Goal: Task Accomplishment & Management: Manage account settings

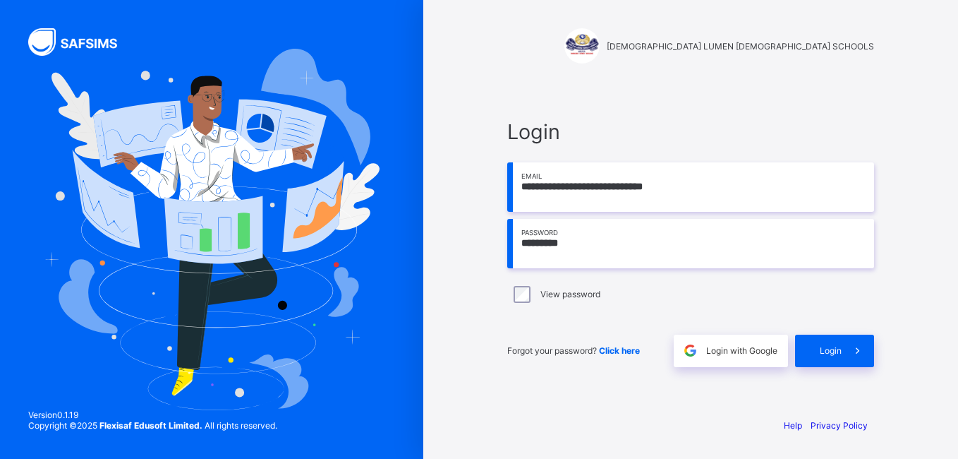
click at [693, 198] on input "**********" at bounding box center [690, 186] width 367 height 49
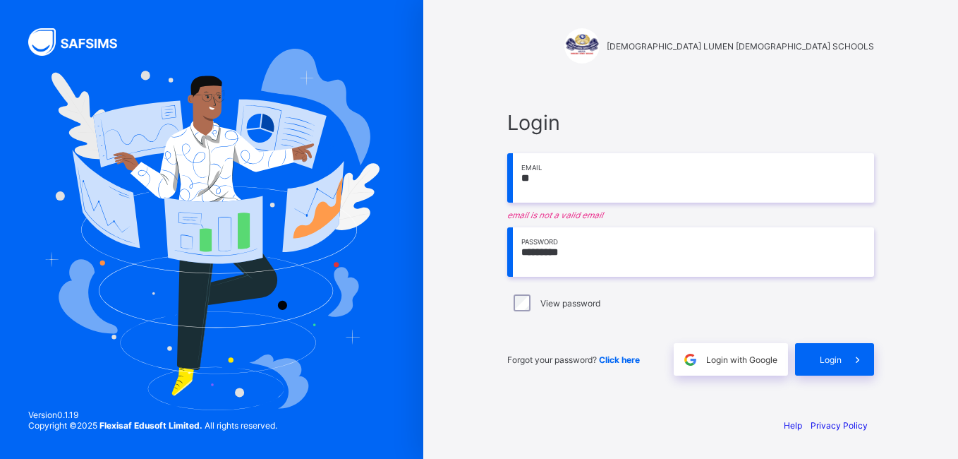
type input "*"
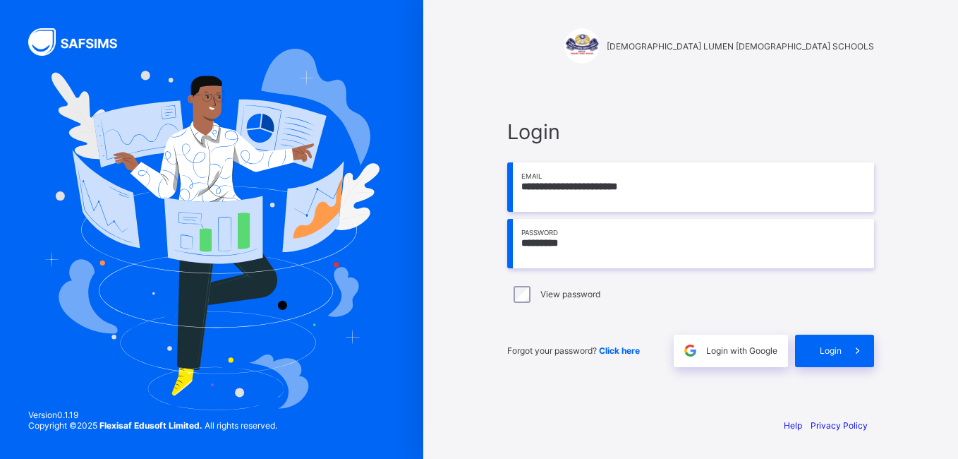
type input "**********"
click at [583, 264] on input "*********" at bounding box center [690, 243] width 367 height 49
type input "*"
type input "**********"
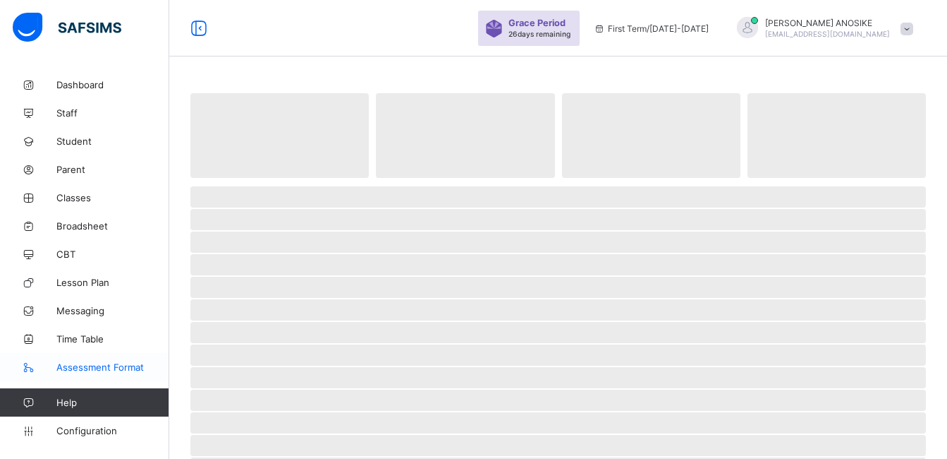
click at [153, 377] on link "Assessment Format" at bounding box center [84, 367] width 169 height 28
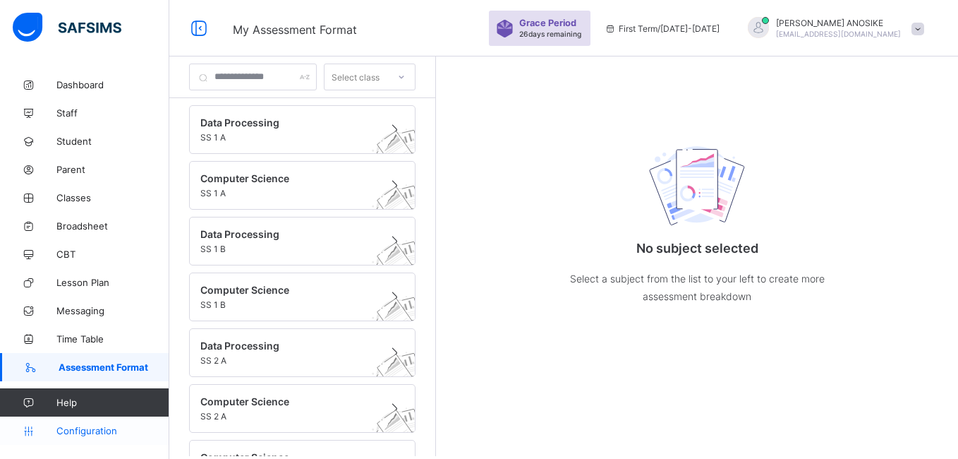
click at [86, 431] on span "Configuration" at bounding box center [112, 430] width 112 height 11
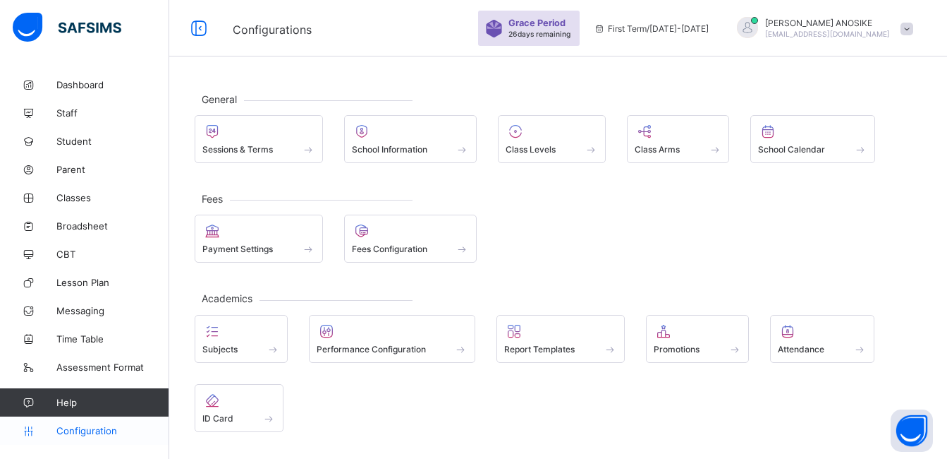
click at [86, 431] on span "Configuration" at bounding box center [112, 430] width 112 height 11
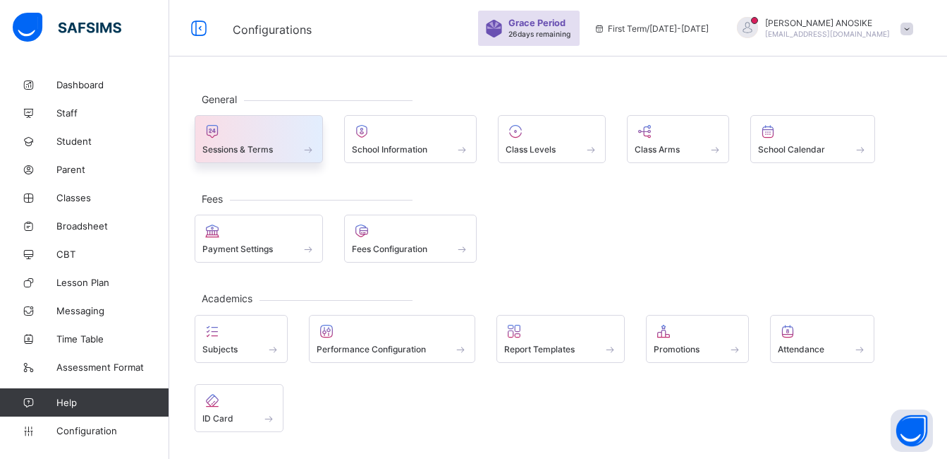
click at [243, 136] on div at bounding box center [258, 131] width 113 height 17
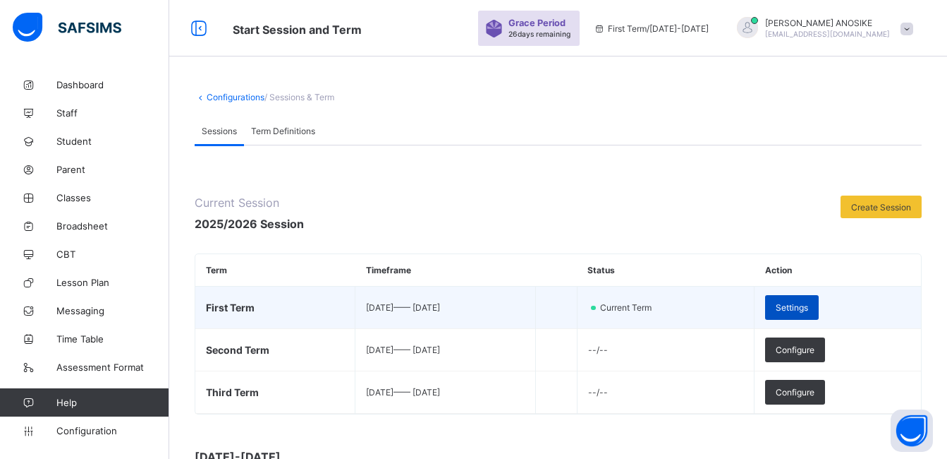
click at [819, 315] on div "Settings" at bounding box center [792, 307] width 54 height 25
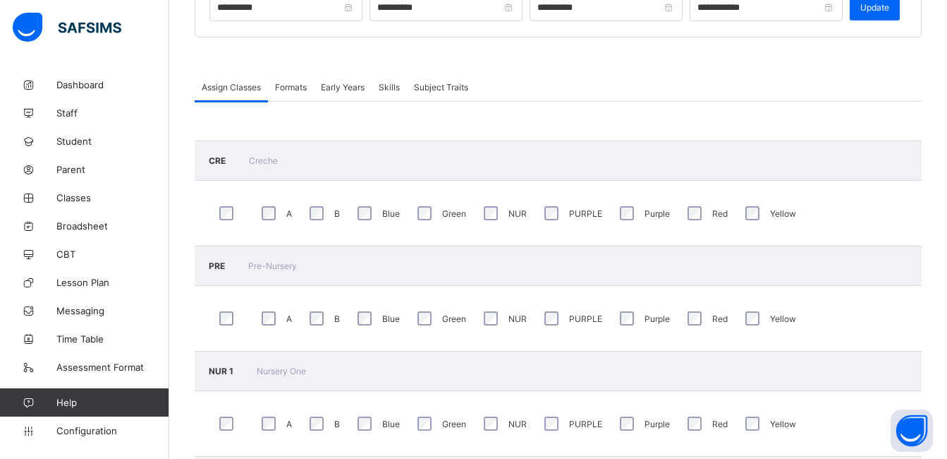
scroll to position [226, 0]
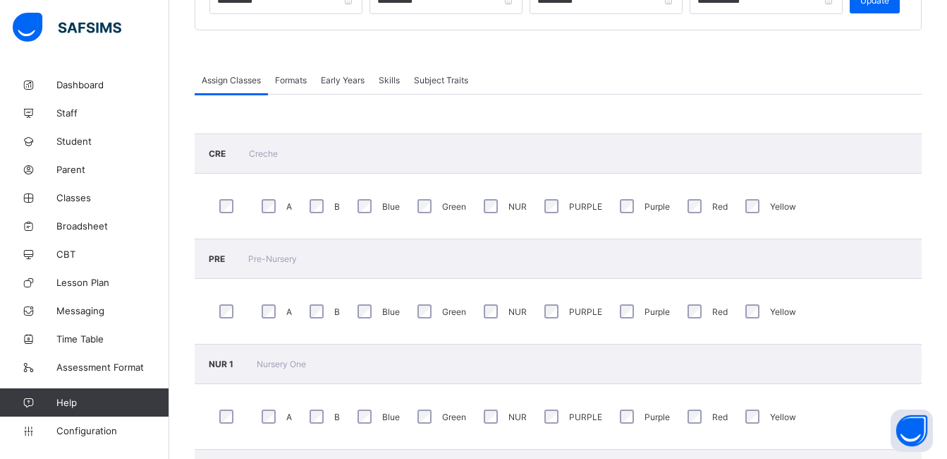
click at [291, 84] on span "Formats" at bounding box center [291, 80] width 32 height 11
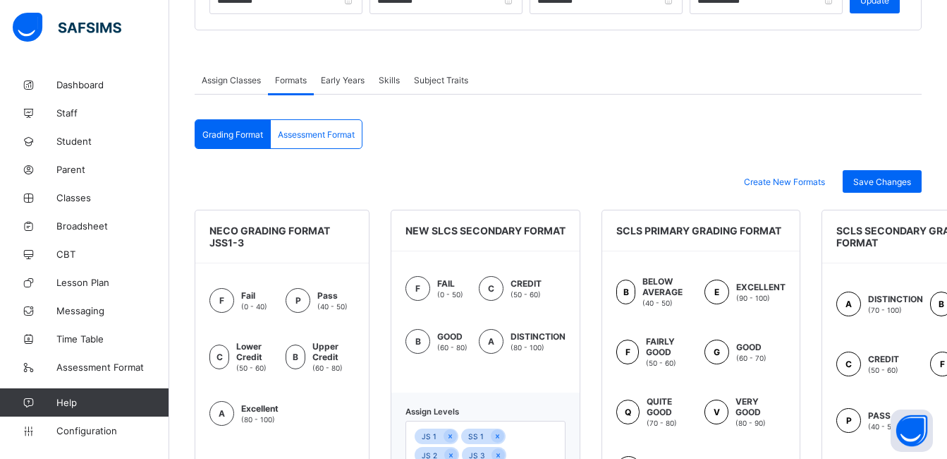
click at [576, 331] on div "F FAIL (0 - 50) C CREDIT (50 - 60) B GOOD (60 - 80) A DISTINCTION (80 - 100)" at bounding box center [486, 321] width 188 height 141
click at [576, 332] on div "F FAIL (0 - 50) C CREDIT (50 - 60) B GOOD (60 - 80) A DISTINCTION (80 - 100)" at bounding box center [486, 321] width 188 height 141
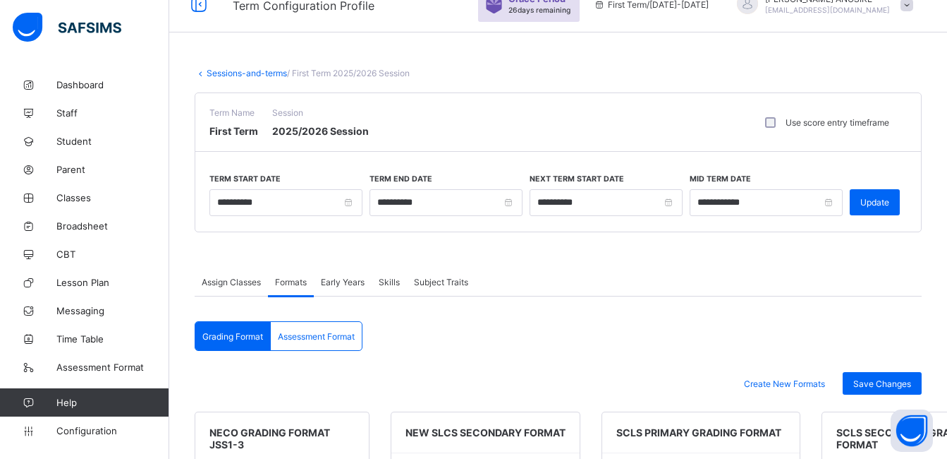
scroll to position [0, 0]
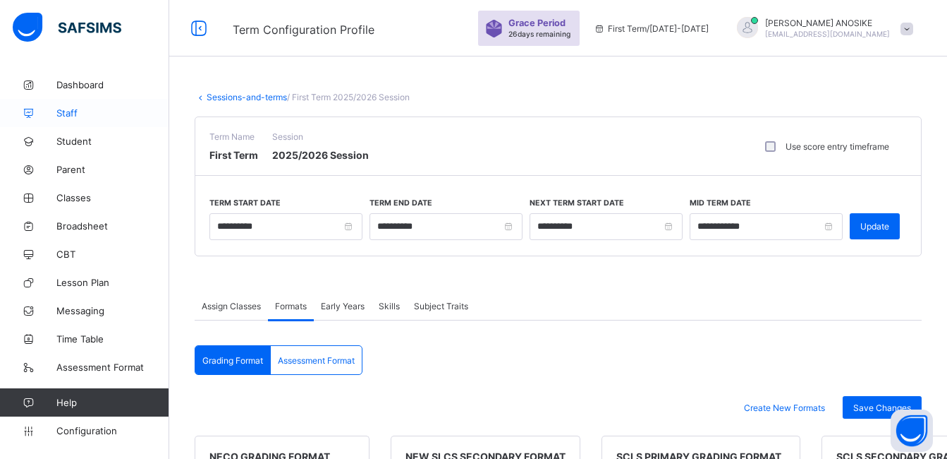
click at [38, 114] on icon at bounding box center [28, 113] width 56 height 11
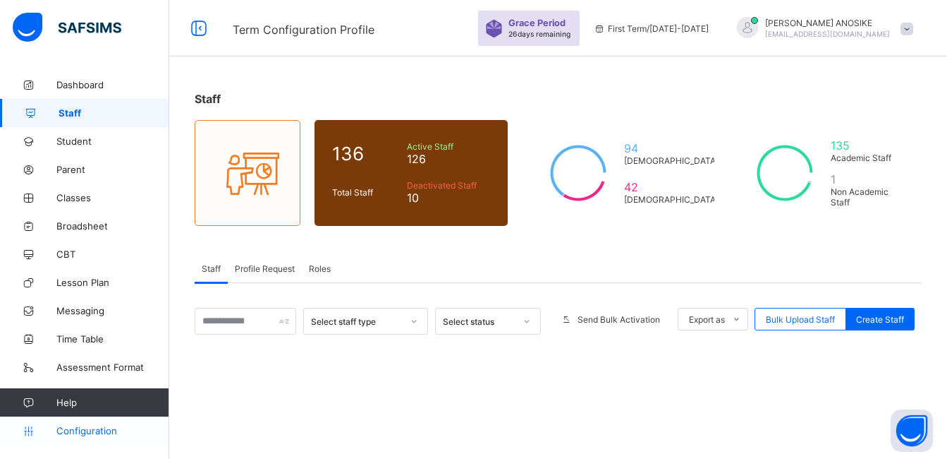
click at [83, 430] on span "Configuration" at bounding box center [112, 430] width 112 height 11
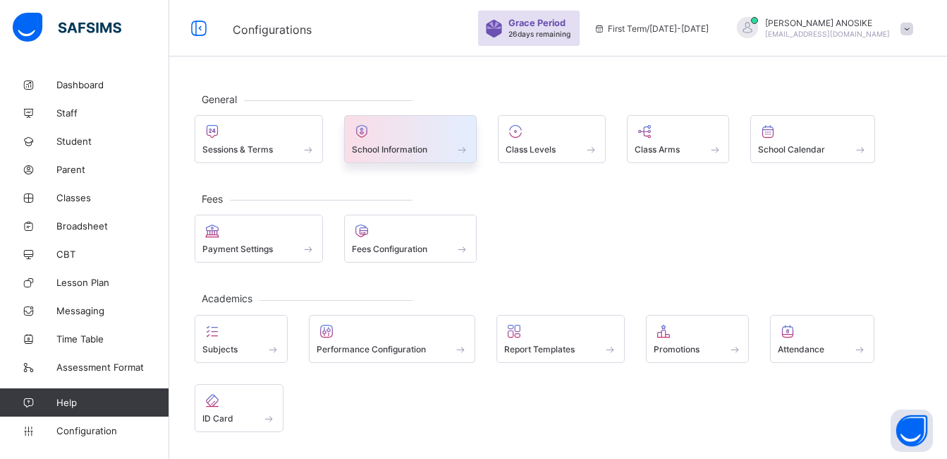
click at [444, 138] on div at bounding box center [411, 131] width 118 height 17
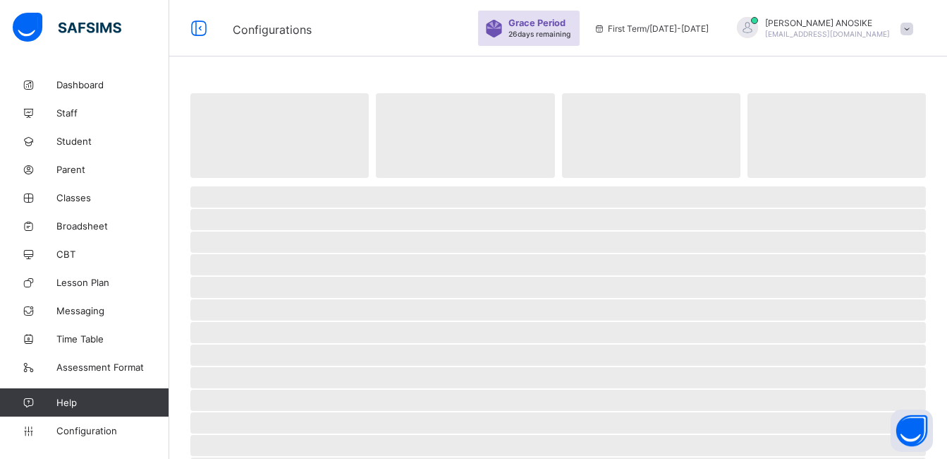
select select "**"
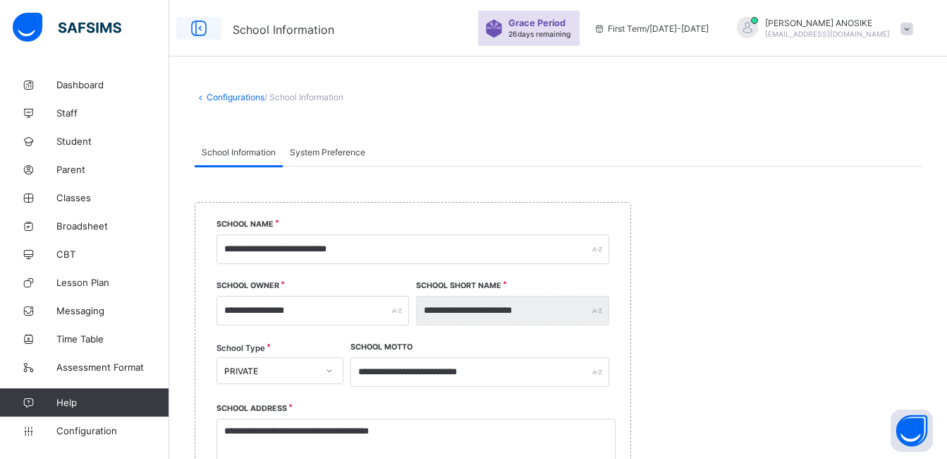
click at [203, 28] on icon at bounding box center [199, 28] width 24 height 20
click at [203, 28] on div "School Information Grace Period 26 days remaining First Term / 2025-2026 LOUISA…" at bounding box center [473, 28] width 947 height 56
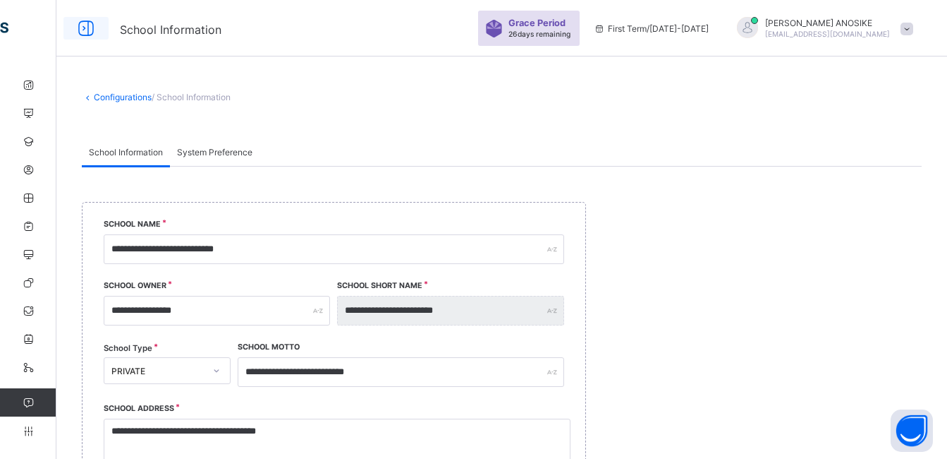
click at [83, 32] on icon at bounding box center [86, 28] width 24 height 20
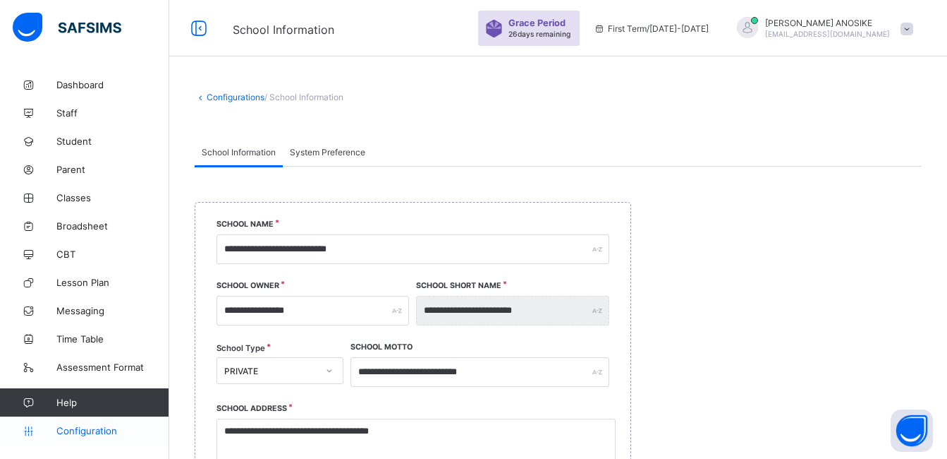
click at [104, 423] on link "Configuration" at bounding box center [84, 430] width 169 height 28
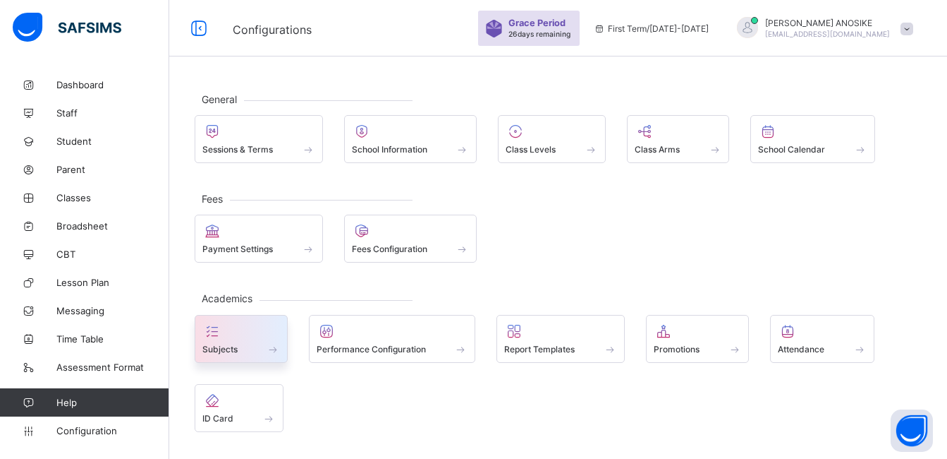
click at [210, 326] on icon at bounding box center [212, 330] width 20 height 17
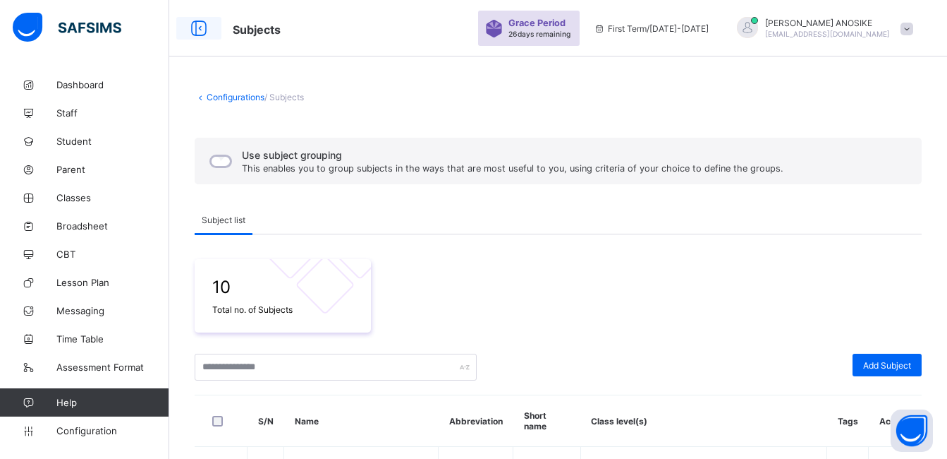
click at [190, 23] on icon at bounding box center [199, 28] width 24 height 20
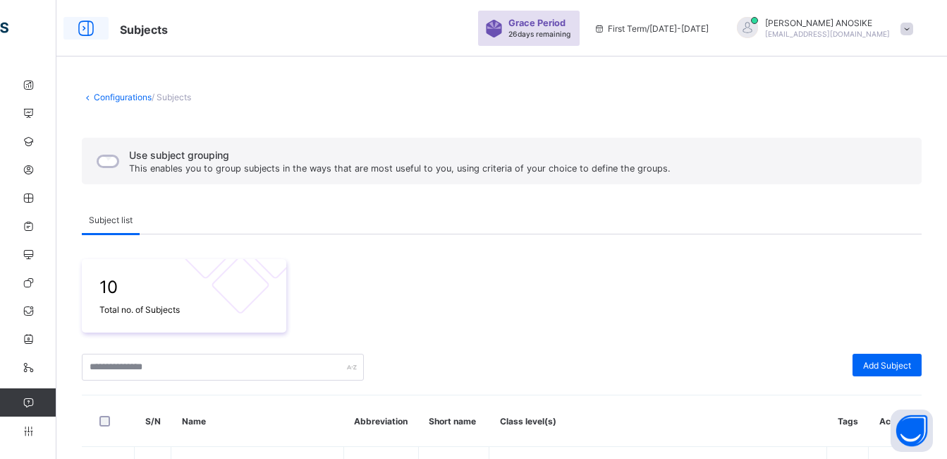
click at [85, 29] on icon at bounding box center [86, 28] width 24 height 20
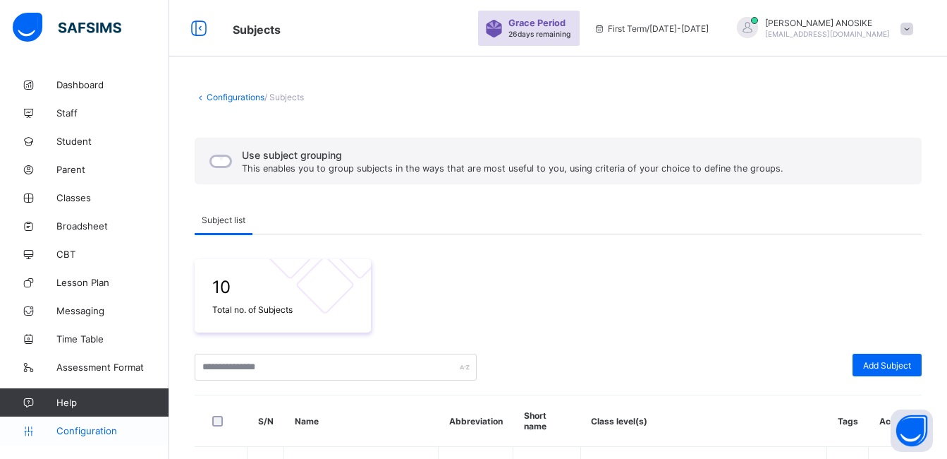
click at [117, 428] on span "Configuration" at bounding box center [112, 430] width 112 height 11
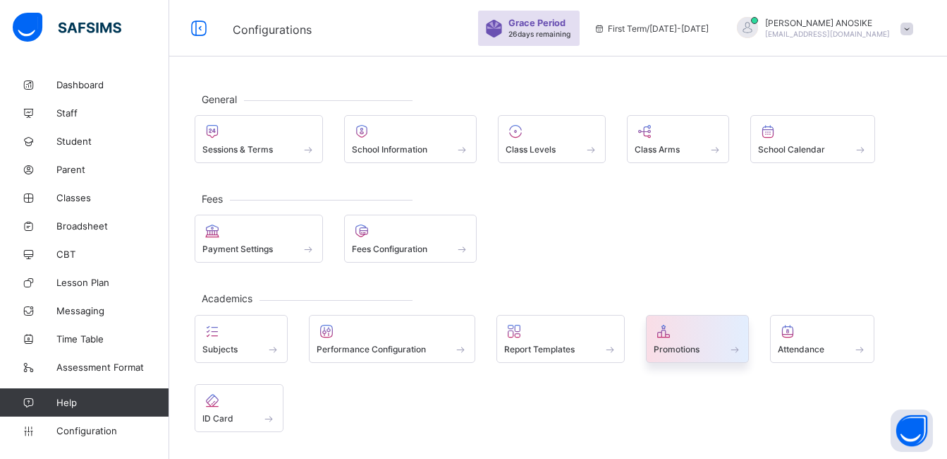
click at [698, 345] on span "Promotions" at bounding box center [677, 349] width 46 height 11
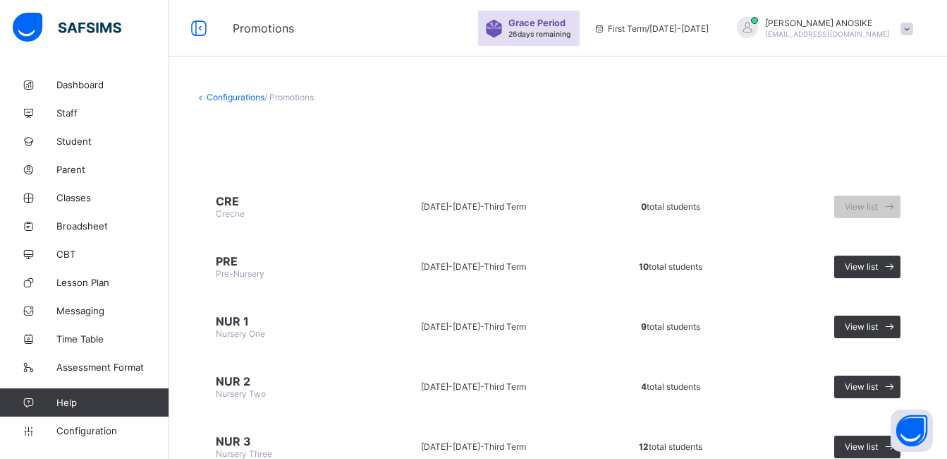
click at [222, 271] on span "Pre-Nursery" at bounding box center [240, 273] width 49 height 11
click at [880, 258] on div "View list" at bounding box center [868, 266] width 66 height 23
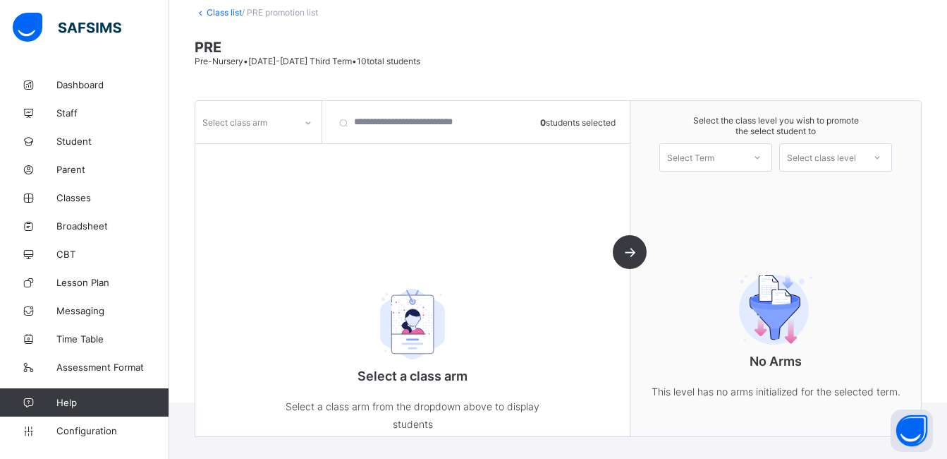
scroll to position [87, 0]
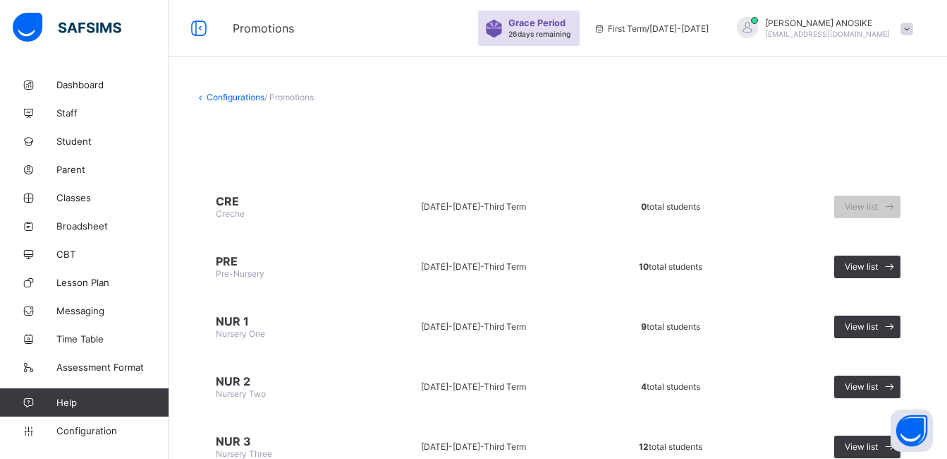
click at [236, 265] on span "PRE" at bounding box center [277, 261] width 123 height 14
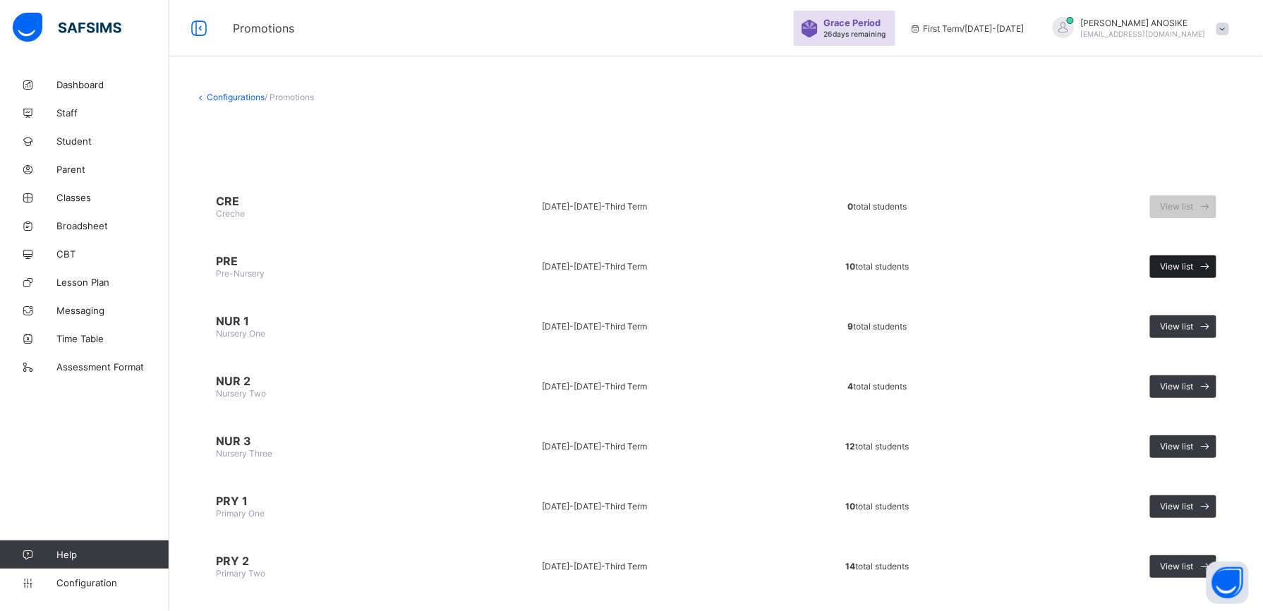
click at [957, 261] on span "View list" at bounding box center [1177, 266] width 33 height 11
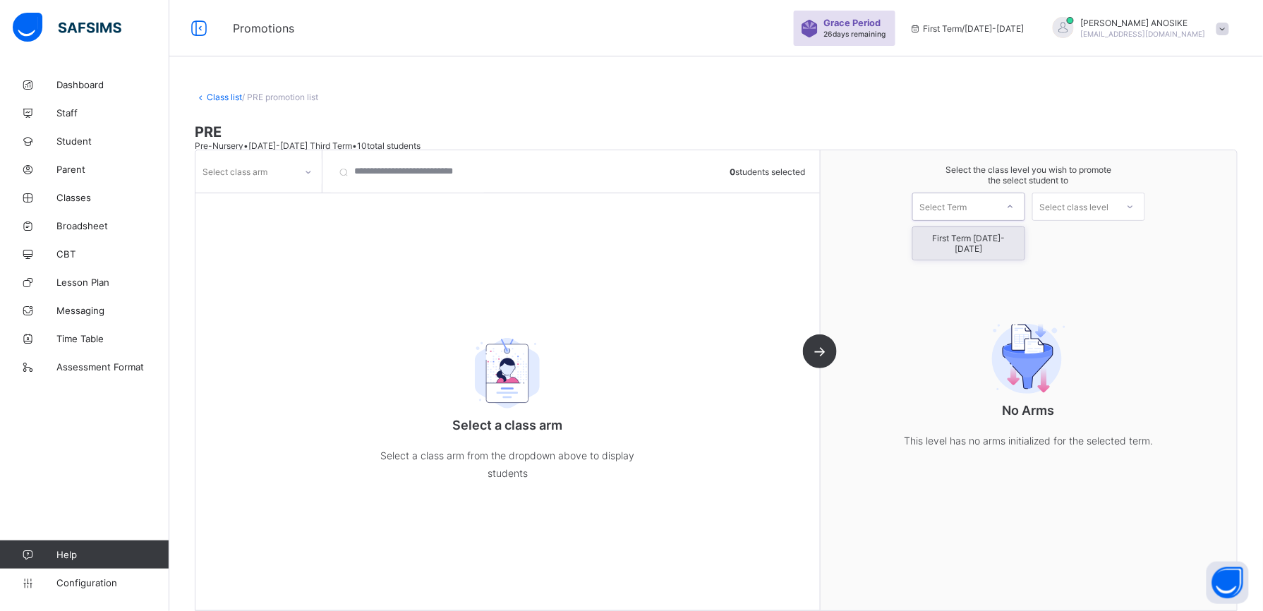
click at [957, 205] on icon at bounding box center [1010, 207] width 8 height 14
click at [305, 171] on icon at bounding box center [308, 172] width 8 height 14
click at [255, 218] on div "Red" at bounding box center [258, 224] width 125 height 22
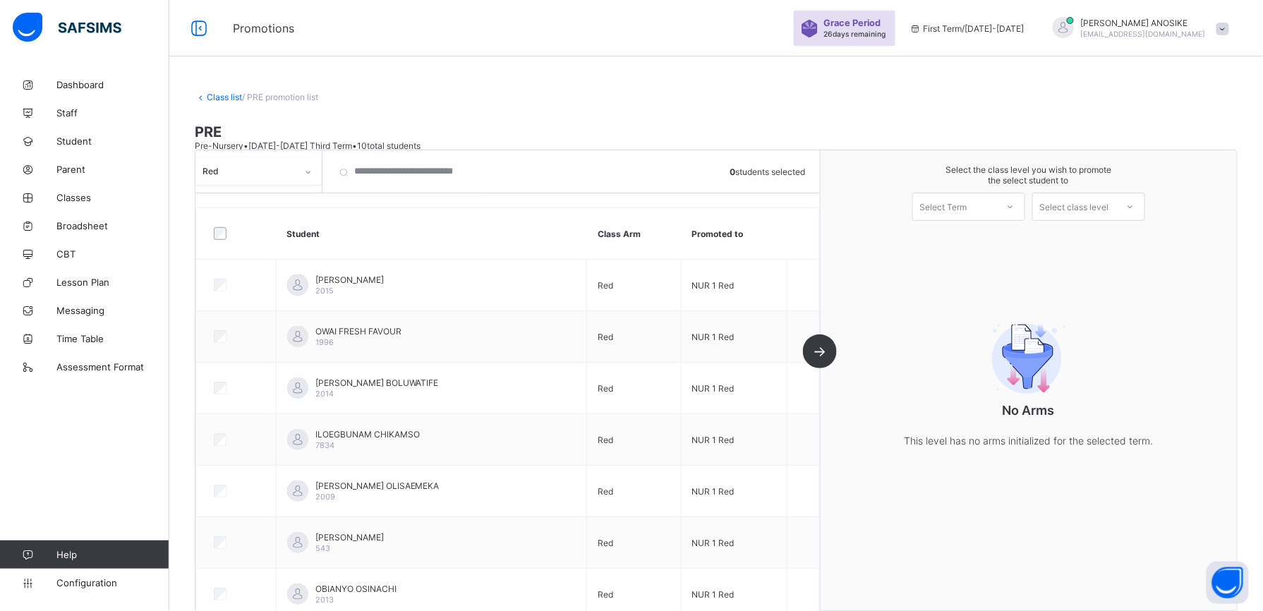
click at [306, 172] on icon at bounding box center [308, 172] width 8 height 14
click at [269, 198] on div "Yellow" at bounding box center [258, 202] width 125 height 22
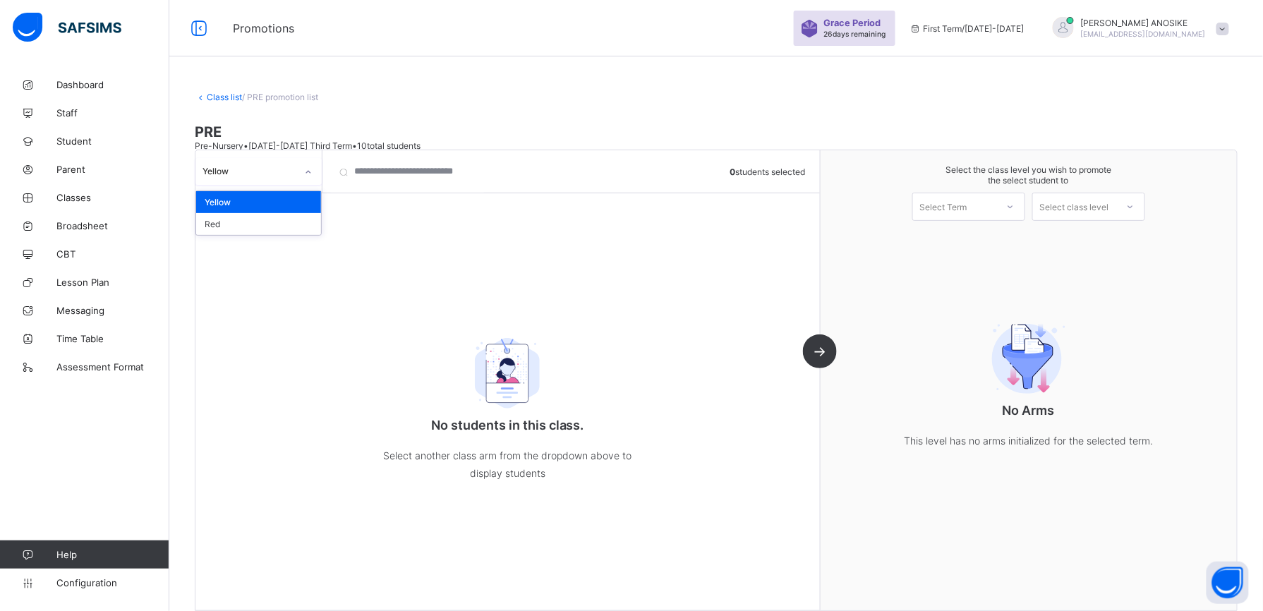
click at [300, 166] on div at bounding box center [308, 172] width 24 height 23
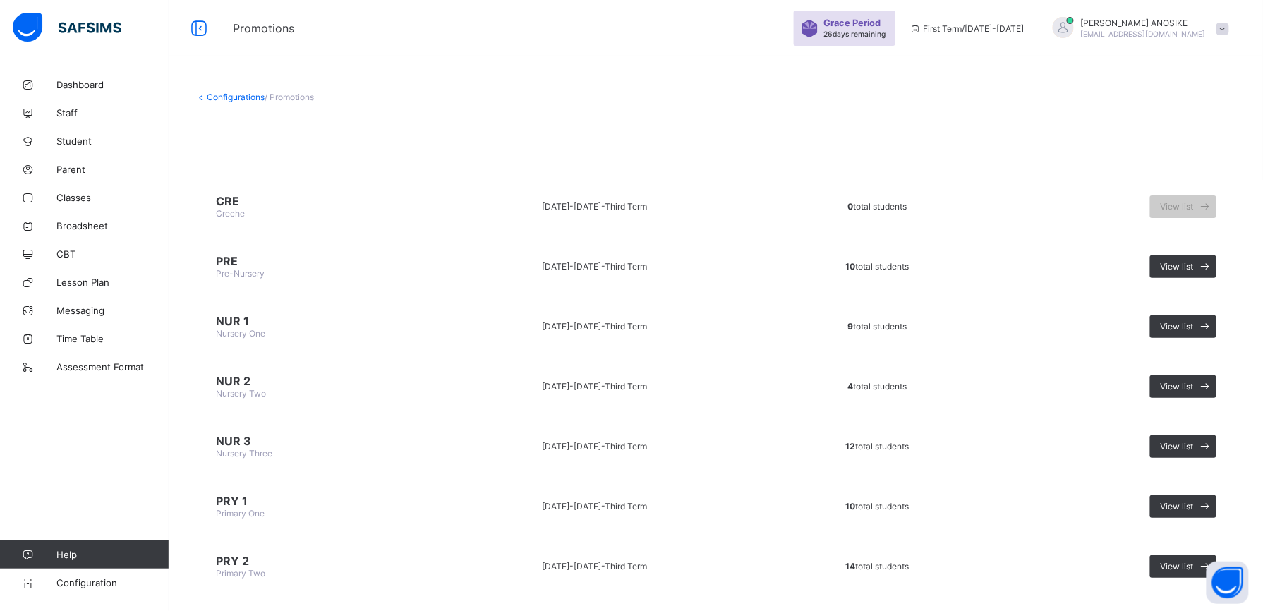
click at [234, 322] on span "NUR 1" at bounding box center [313, 321] width 194 height 14
click at [957, 325] on span "View list" at bounding box center [1177, 326] width 33 height 11
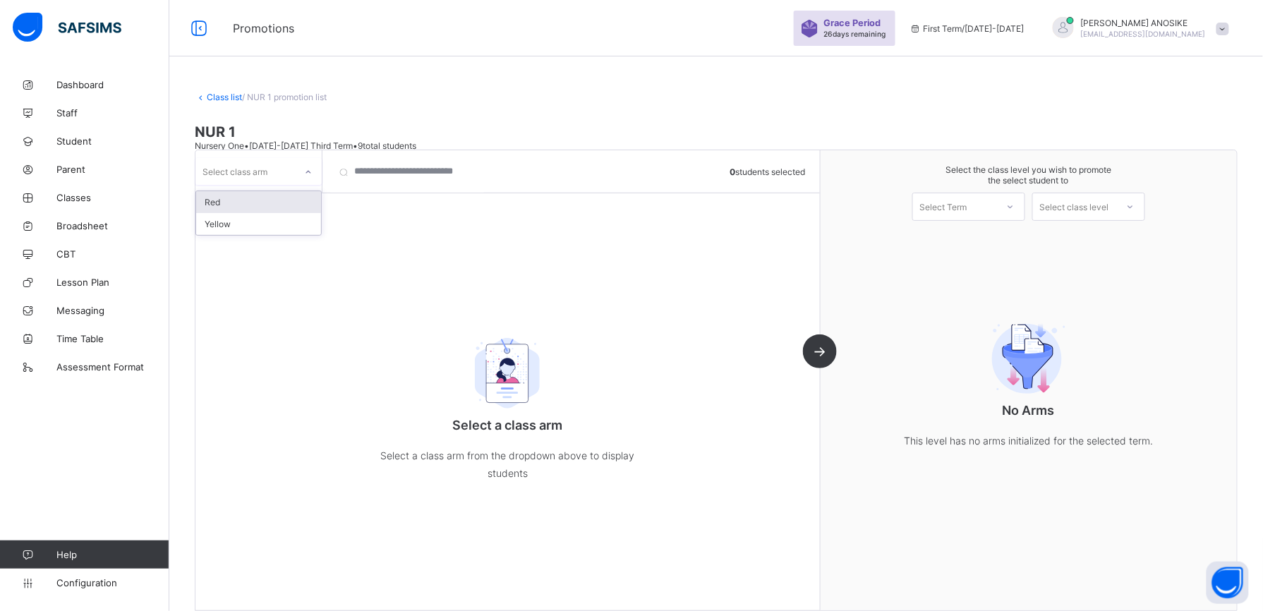
click at [302, 178] on div at bounding box center [308, 172] width 24 height 23
click at [289, 210] on div "Red" at bounding box center [258, 202] width 125 height 22
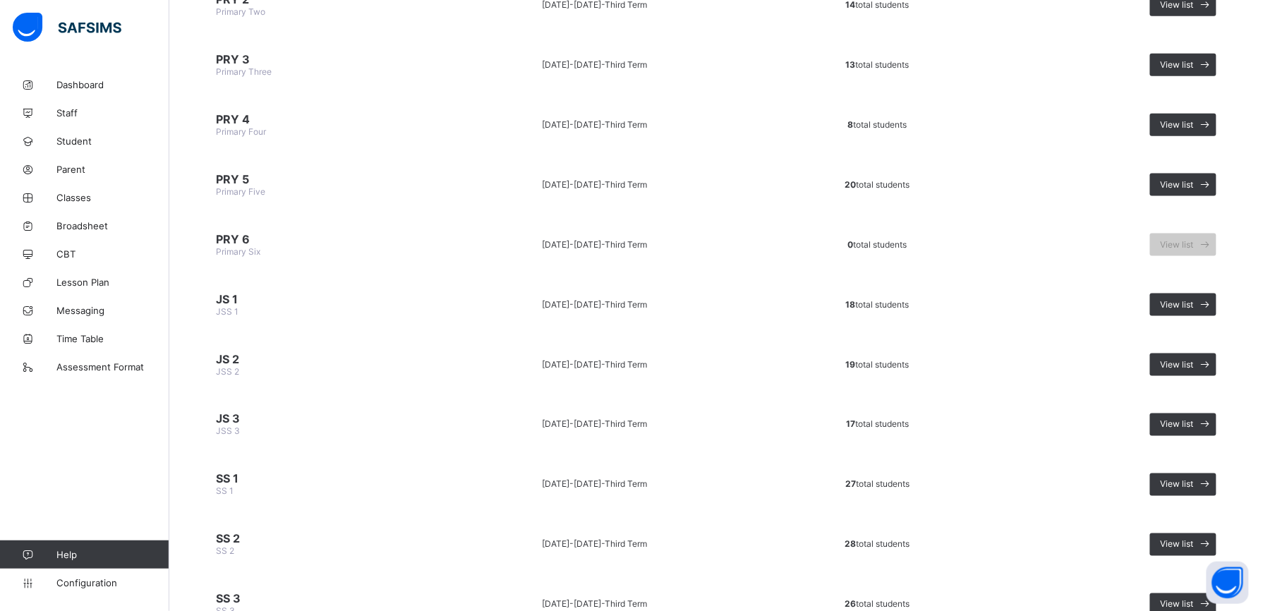
scroll to position [564, 0]
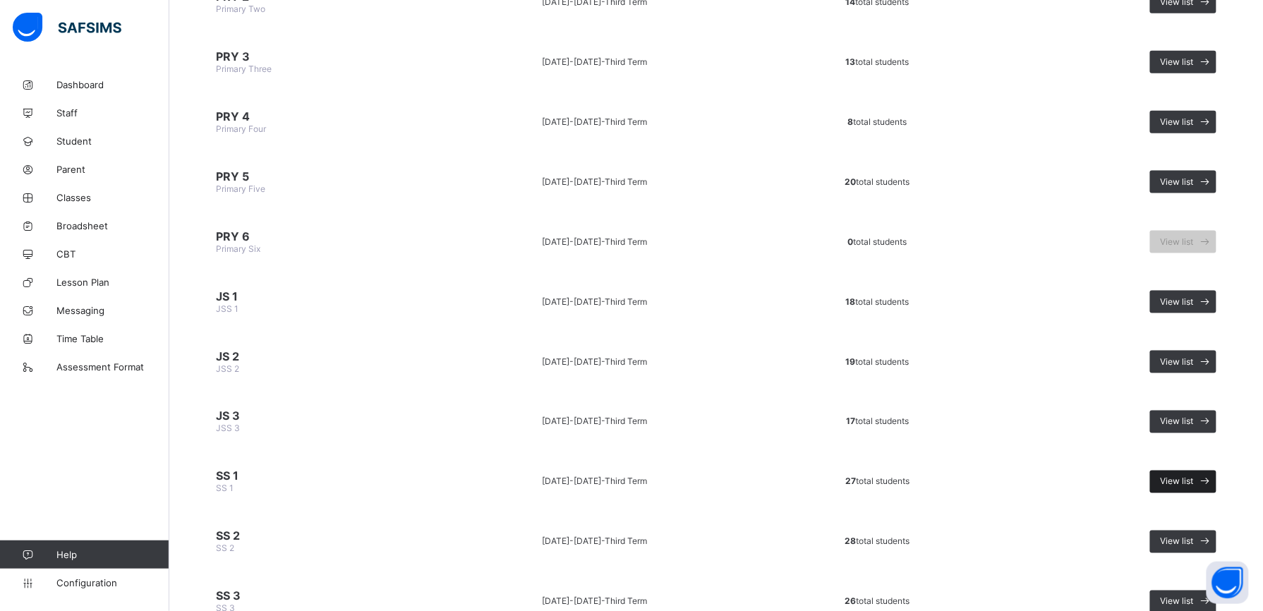
click at [957, 458] on span "View list" at bounding box center [1177, 481] width 33 height 11
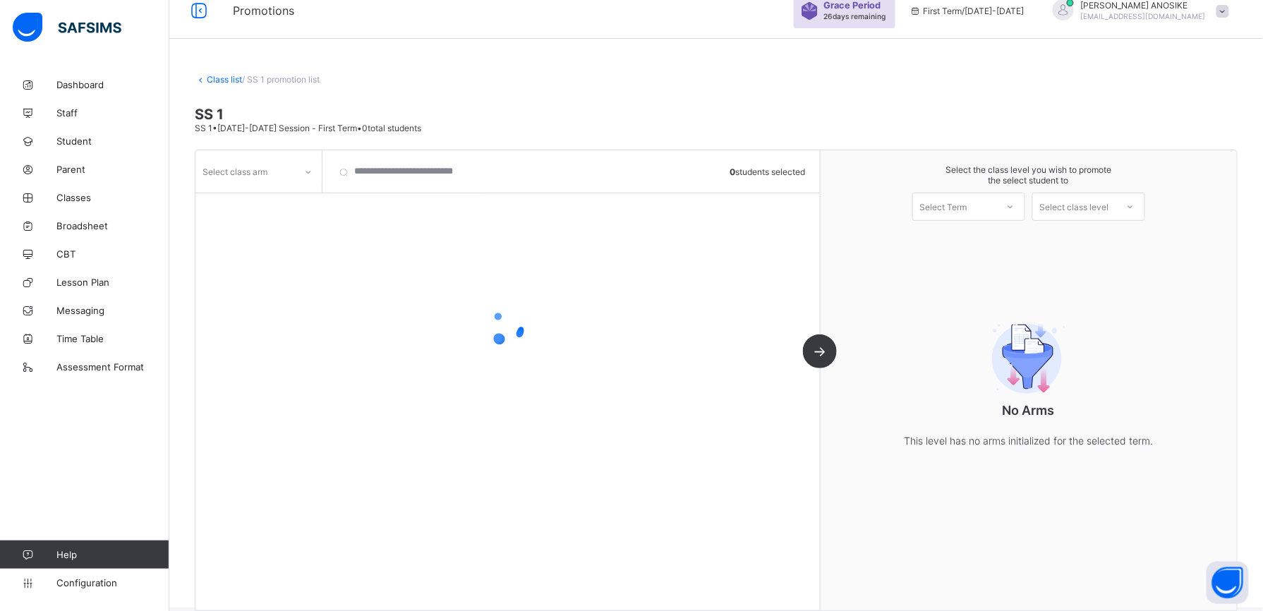
scroll to position [35, 0]
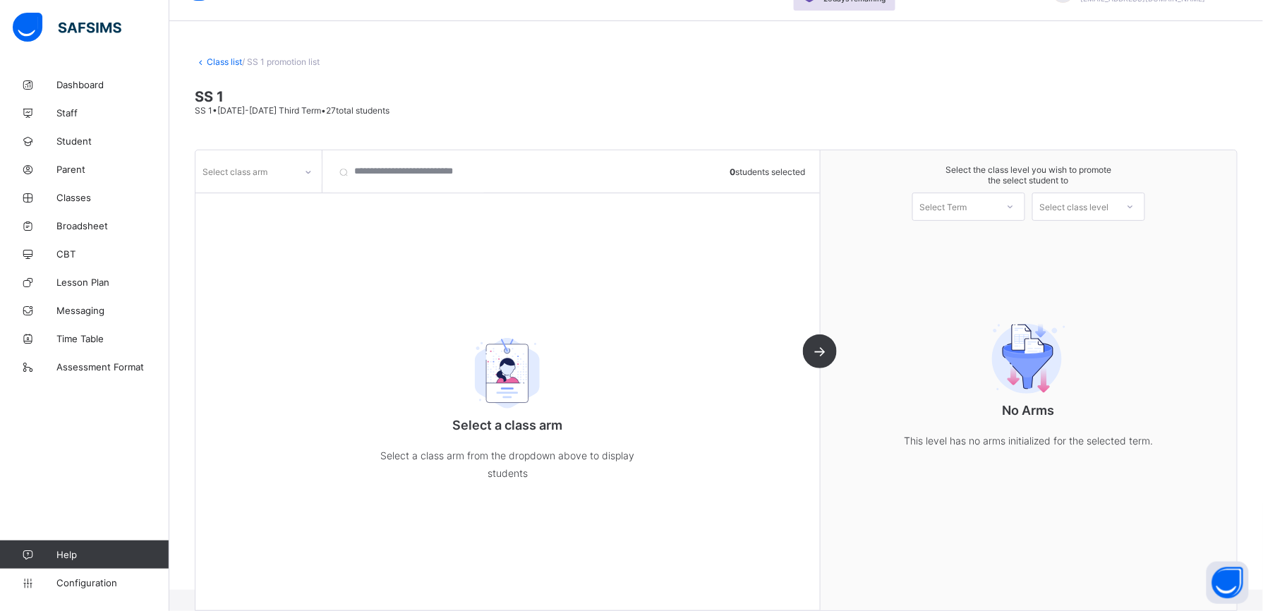
click at [309, 173] on icon at bounding box center [308, 172] width 8 height 14
click at [302, 206] on div "A" at bounding box center [258, 202] width 125 height 22
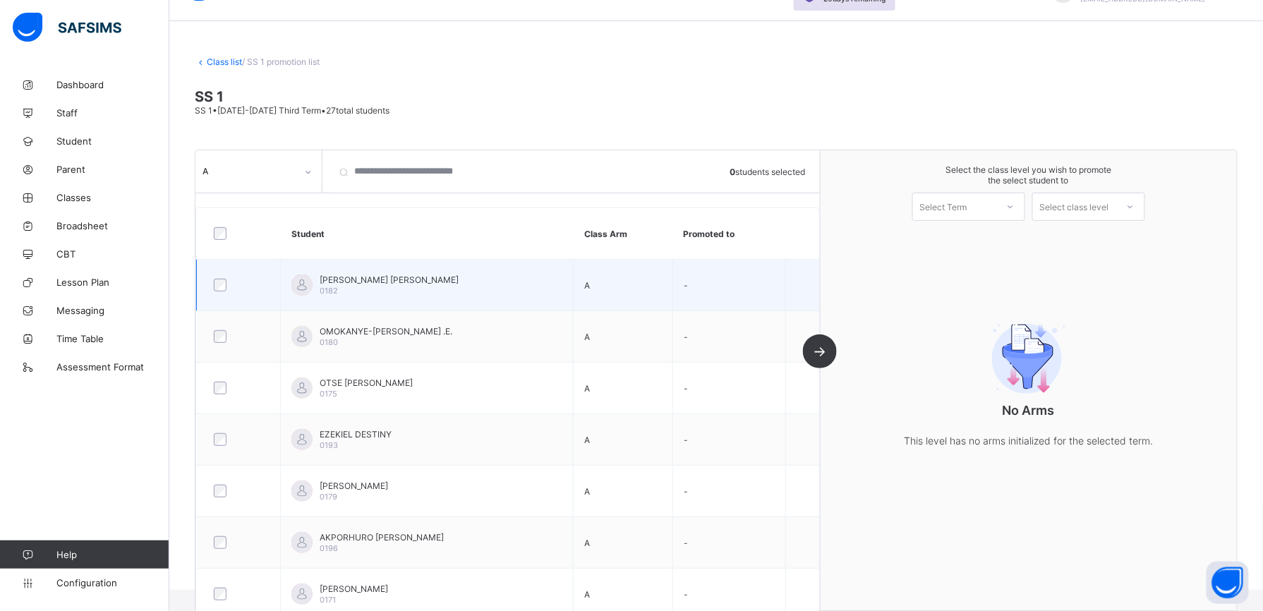
click at [418, 286] on div "ANYANWU SOMACHI JESSICA 0182" at bounding box center [389, 284] width 139 height 21
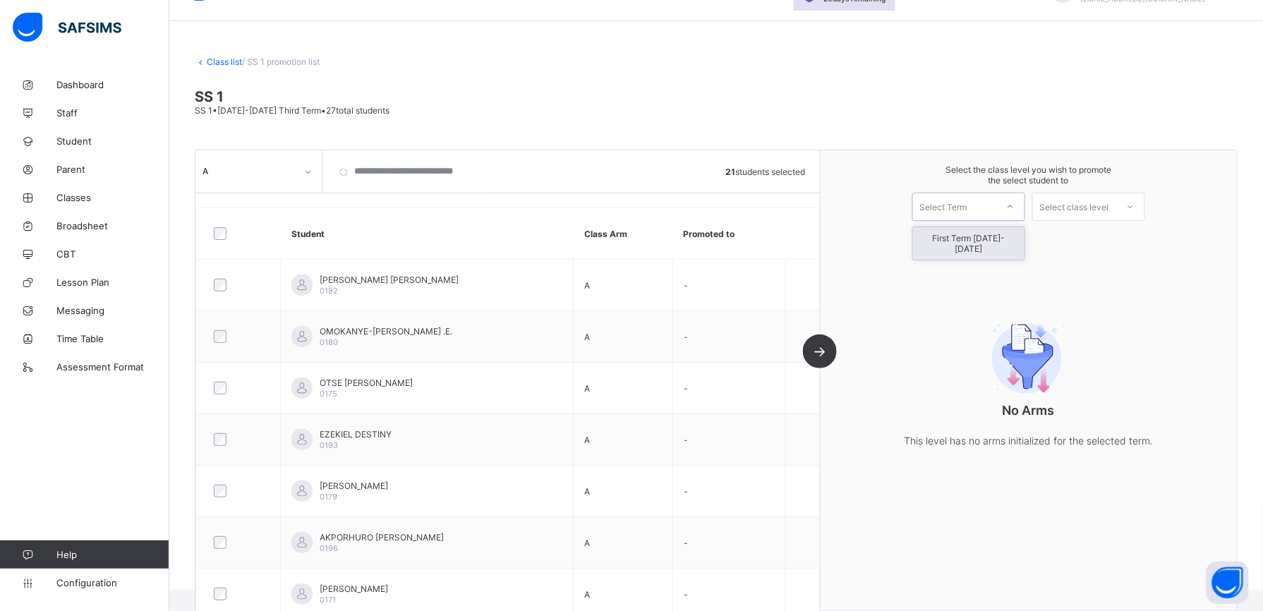
click at [957, 207] on icon at bounding box center [1010, 207] width 8 height 14
click at [957, 241] on div "First Term 2025-2026" at bounding box center [968, 243] width 111 height 32
click at [957, 206] on icon at bounding box center [1130, 207] width 8 height 14
click at [957, 238] on div "SS 2" at bounding box center [1088, 238] width 111 height 23
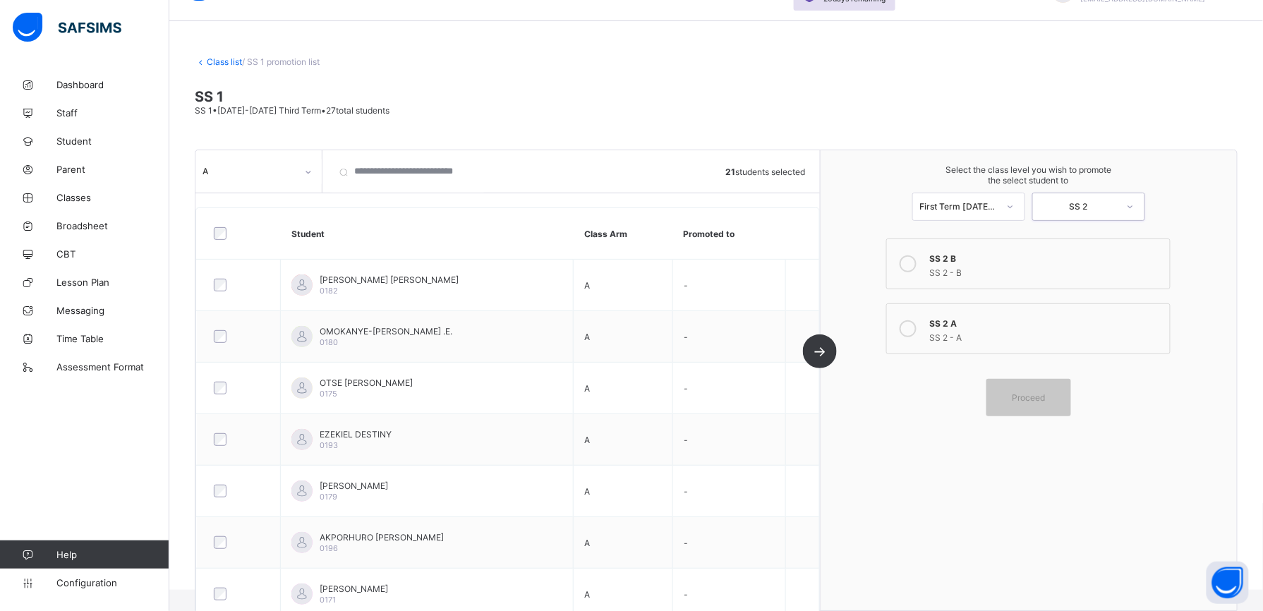
click at [957, 341] on div "SS 2 - A" at bounding box center [1046, 336] width 234 height 14
click at [957, 402] on div "Proceed" at bounding box center [1028, 397] width 85 height 37
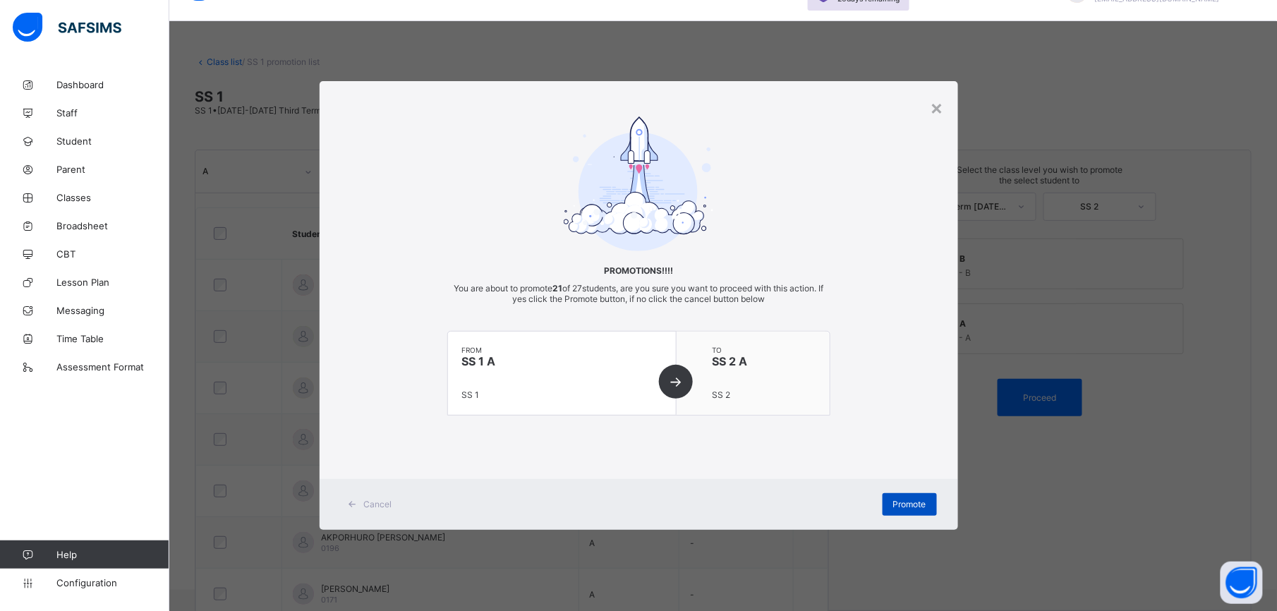
click at [900, 458] on span "Promote" at bounding box center [909, 504] width 33 height 11
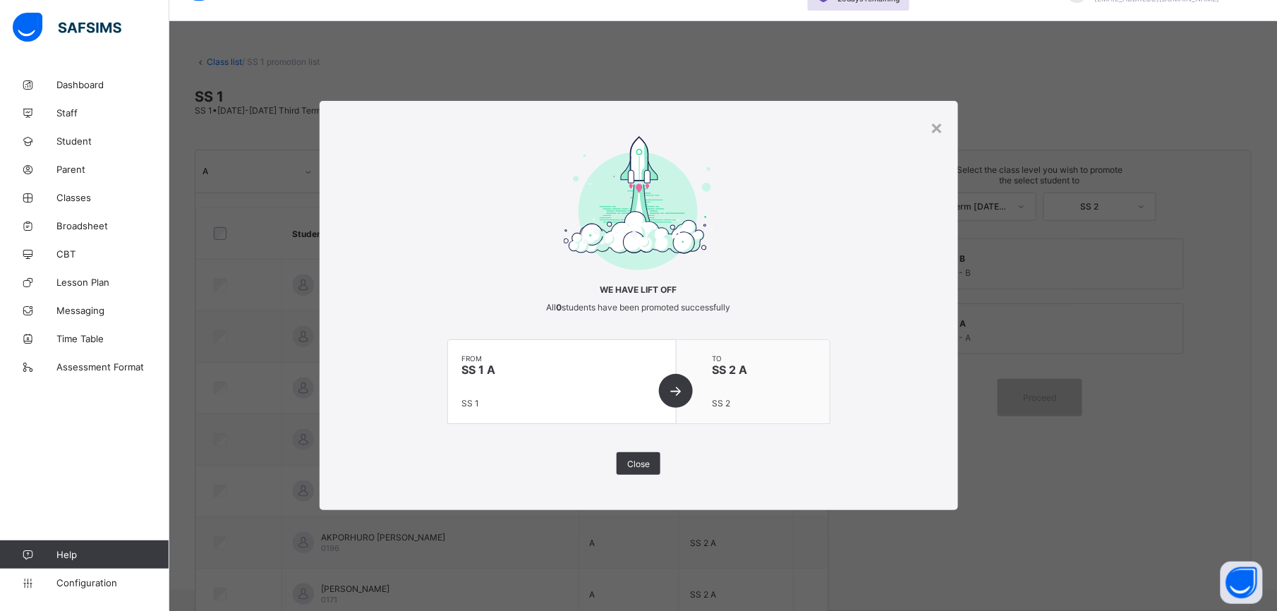
click at [672, 393] on div "from SS 1 A SS 1" at bounding box center [562, 381] width 229 height 83
click at [641, 458] on span "Close" at bounding box center [638, 464] width 23 height 11
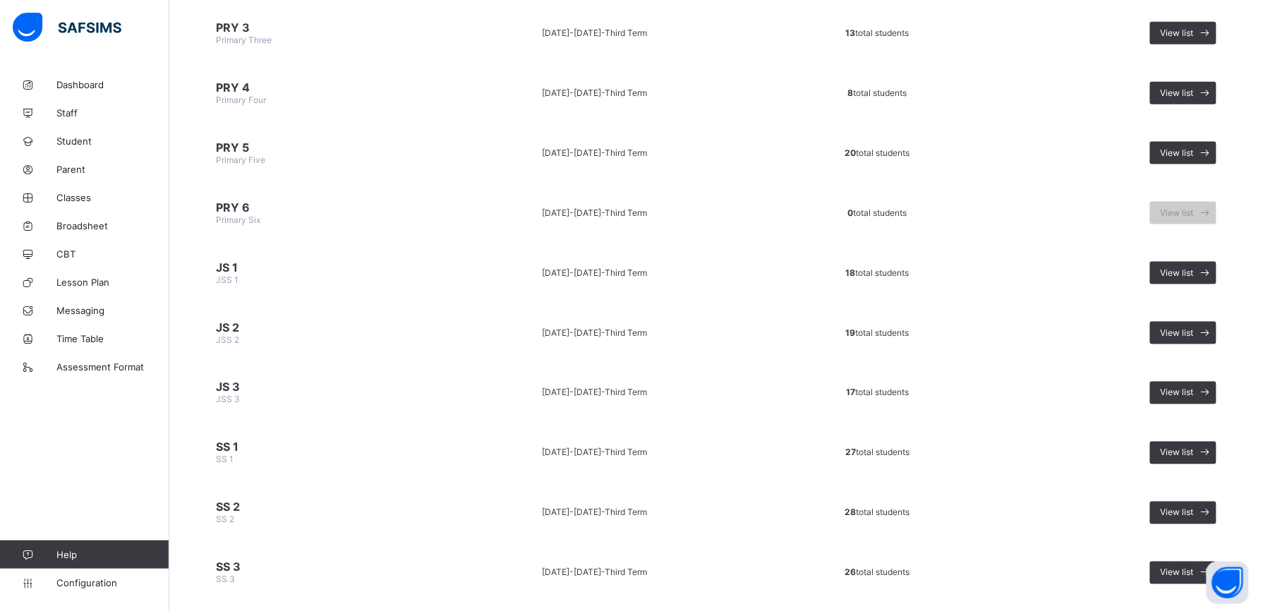
scroll to position [602, 0]
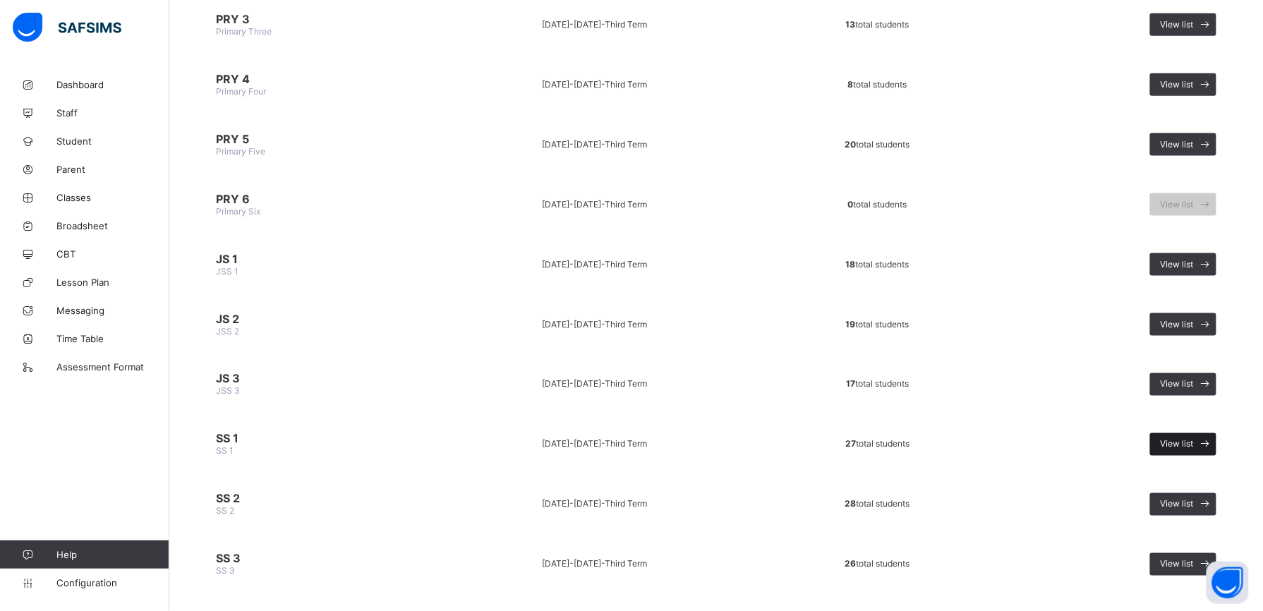
click at [957, 437] on span at bounding box center [1205, 444] width 23 height 23
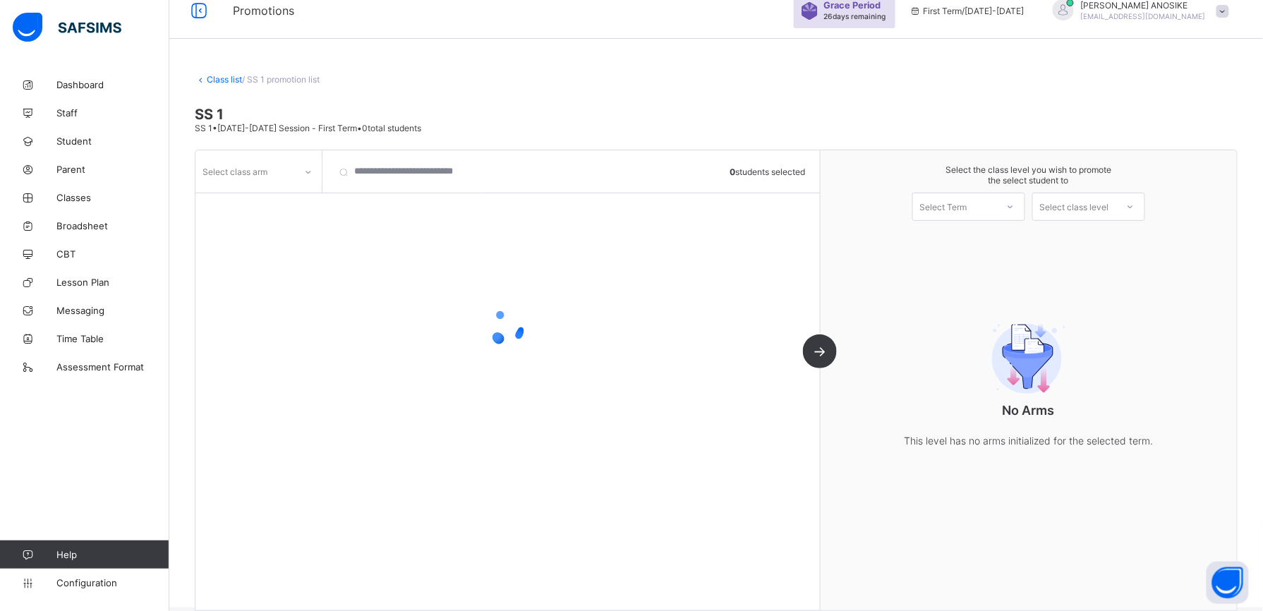
scroll to position [35, 0]
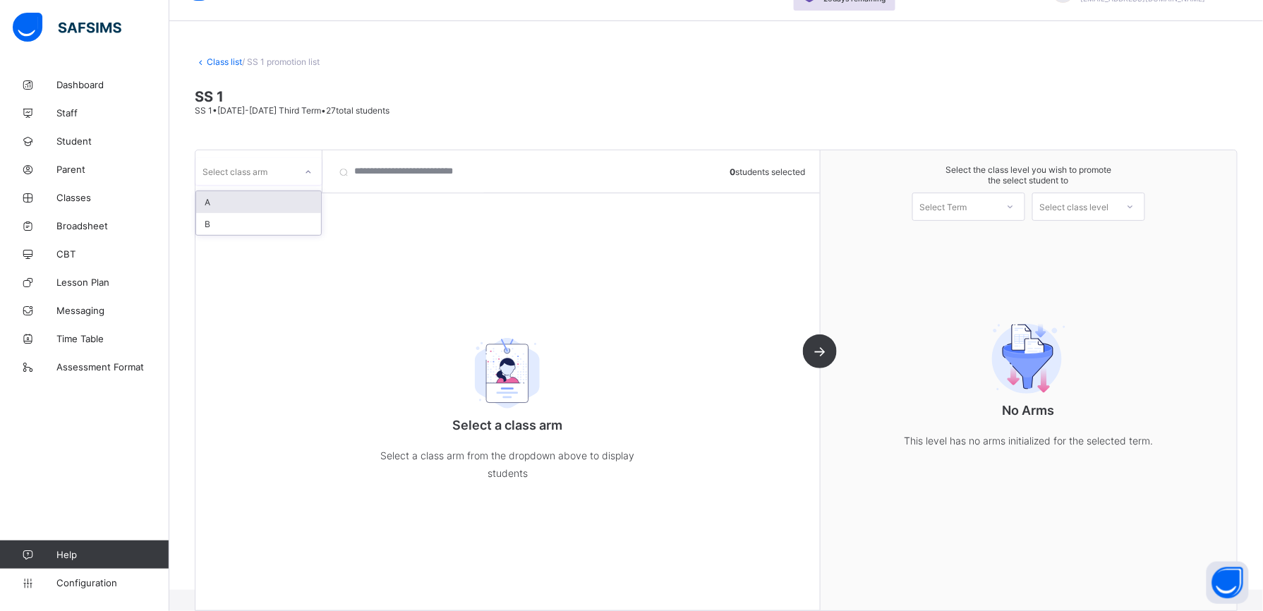
click at [315, 173] on div at bounding box center [308, 172] width 24 height 23
click at [268, 235] on div "A B" at bounding box center [258, 212] width 126 height 45
click at [265, 223] on div "B" at bounding box center [258, 224] width 125 height 22
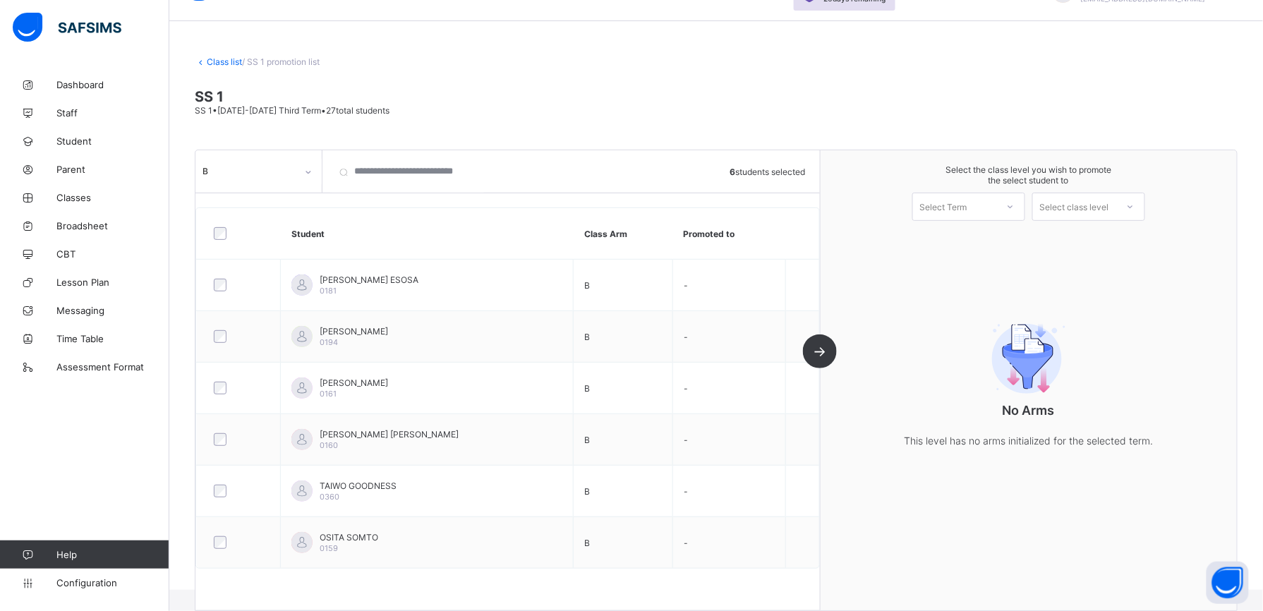
click at [957, 213] on div "Select Term" at bounding box center [954, 207] width 83 height 20
click at [957, 235] on div "First Term 2025-2026" at bounding box center [968, 243] width 111 height 32
click at [957, 206] on div at bounding box center [1129, 207] width 25 height 24
click at [957, 231] on div "SS 2" at bounding box center [1088, 238] width 111 height 23
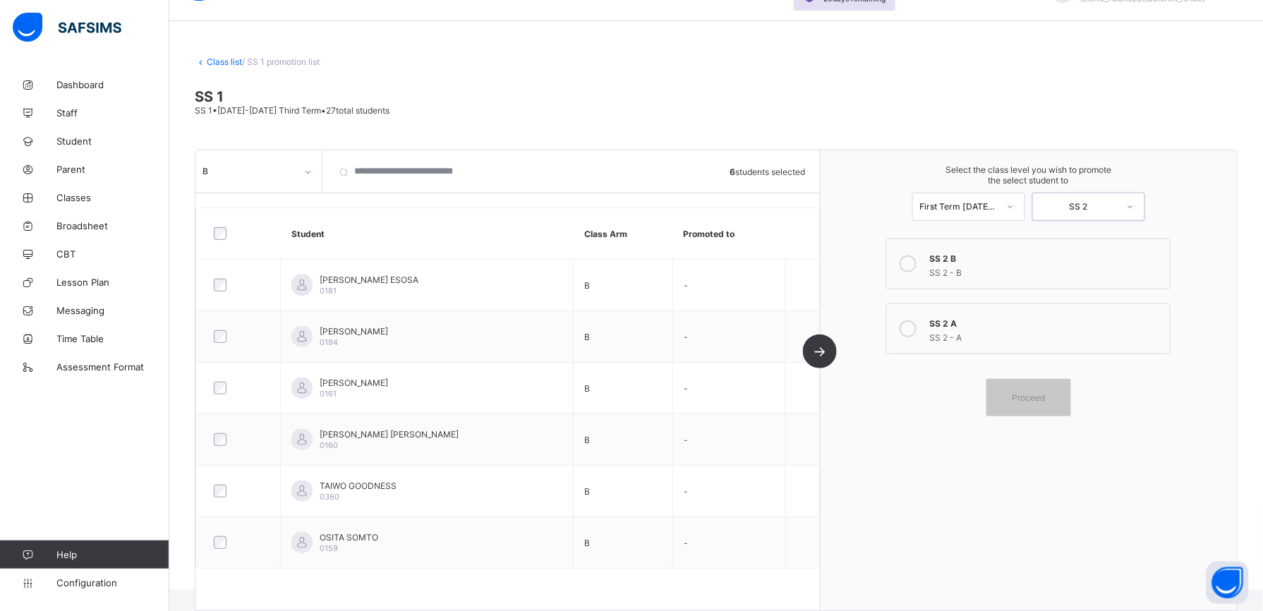
click at [957, 264] on div "SS 2 - B" at bounding box center [1046, 271] width 234 height 14
click at [957, 404] on div "Proceed" at bounding box center [1028, 397] width 85 height 37
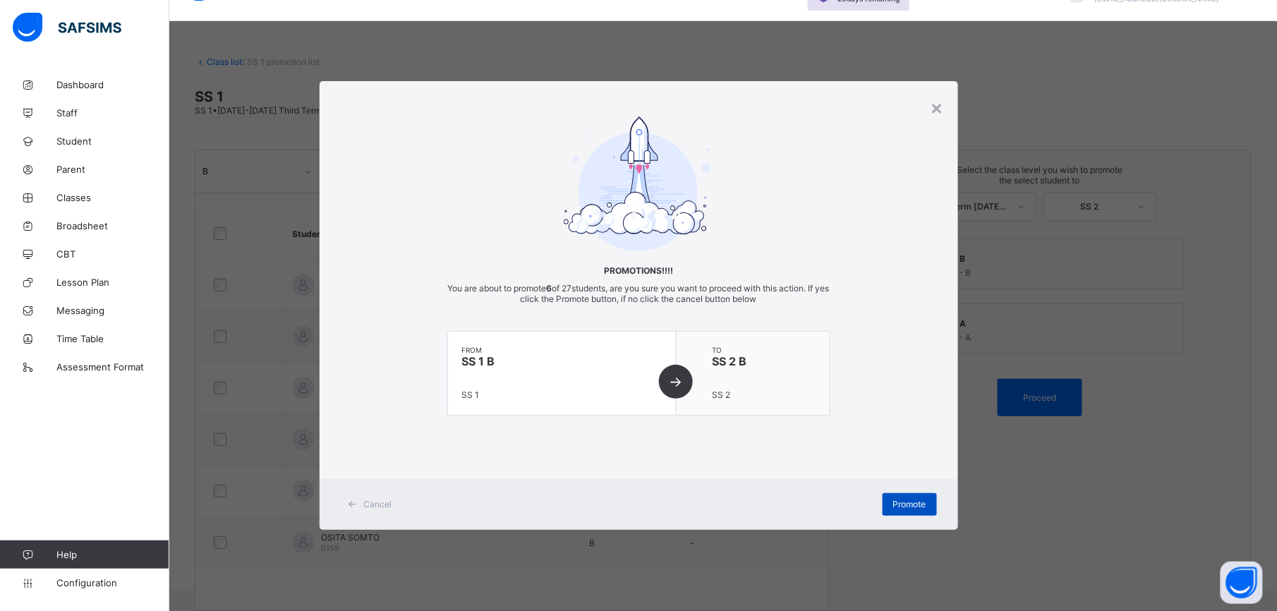
click at [914, 458] on span "Promote" at bounding box center [909, 504] width 33 height 11
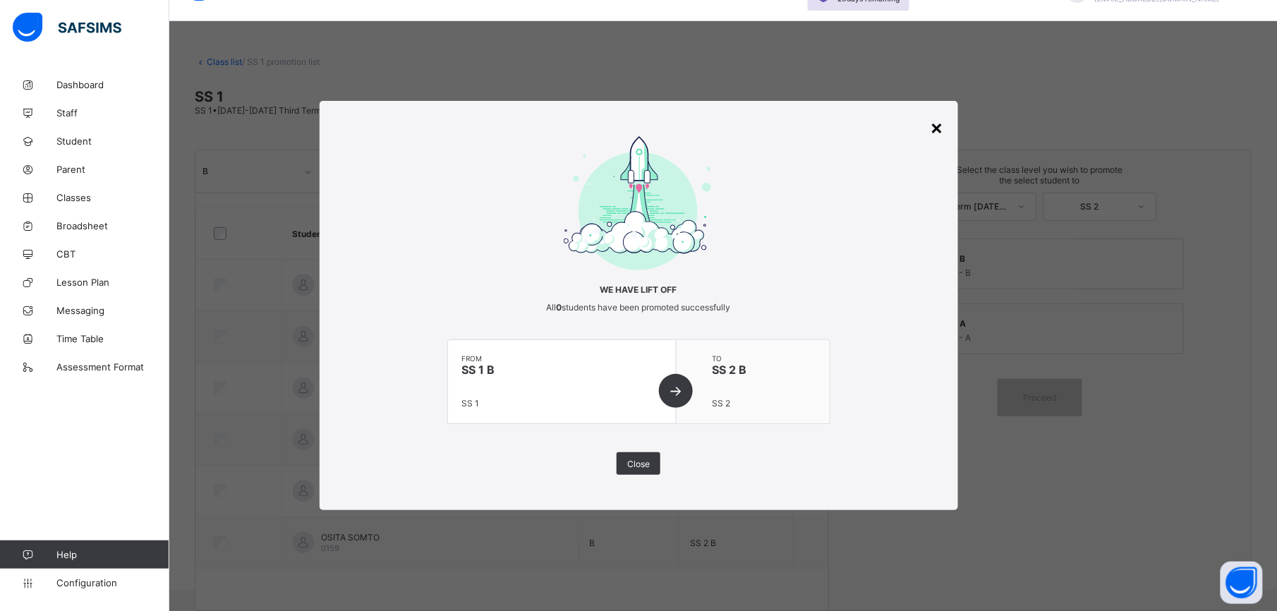
click at [938, 126] on div "×" at bounding box center [937, 127] width 13 height 24
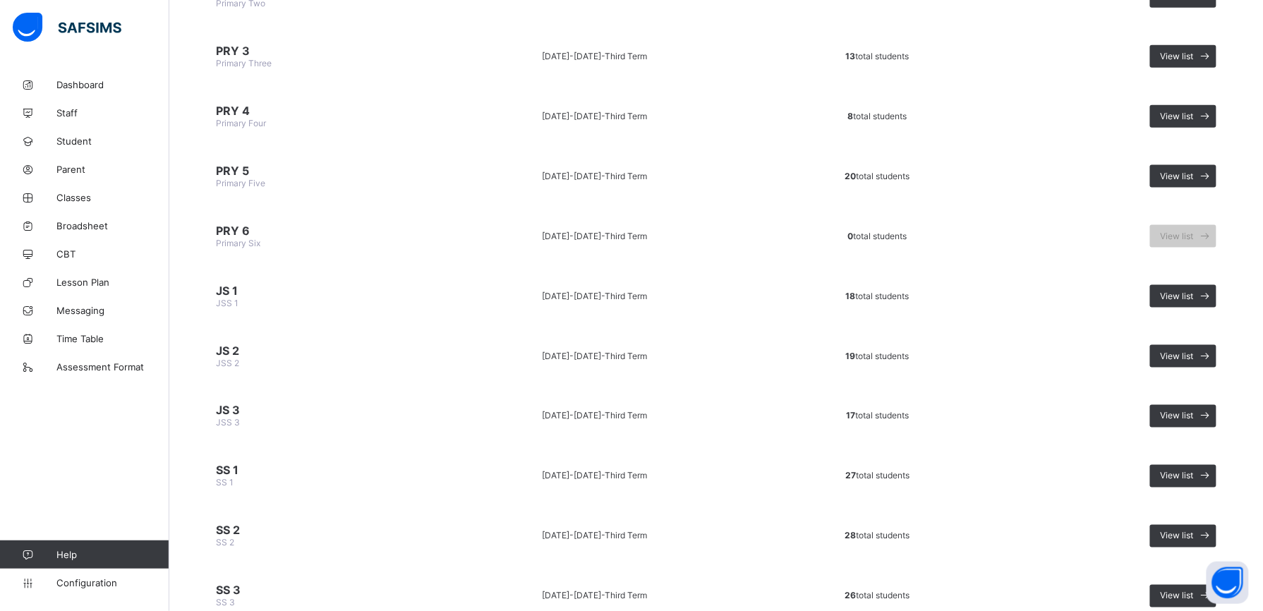
scroll to position [602, 0]
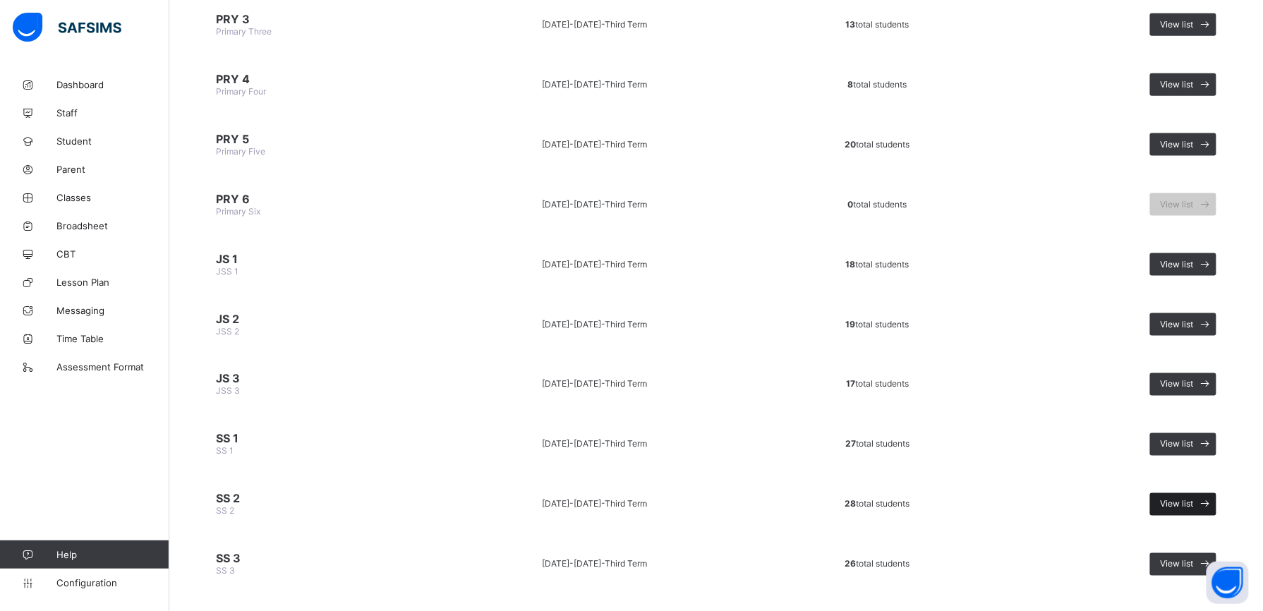
click at [957, 458] on span "View list" at bounding box center [1177, 504] width 33 height 11
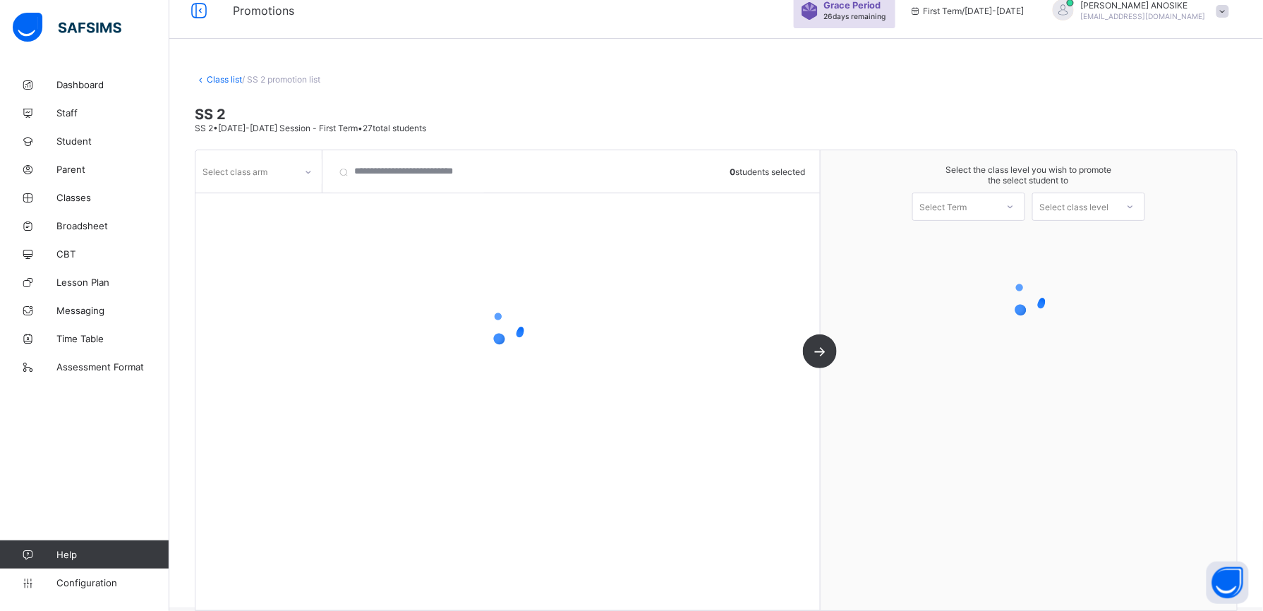
scroll to position [35, 0]
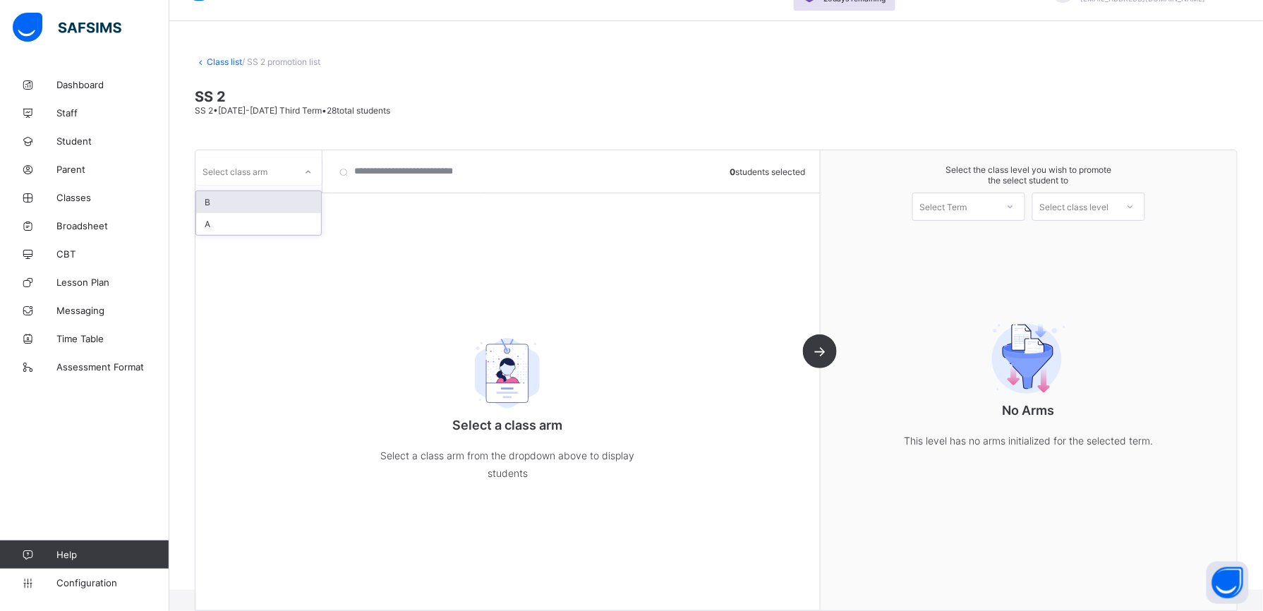
click at [305, 178] on div at bounding box center [308, 172] width 24 height 23
click at [288, 229] on div "A" at bounding box center [258, 224] width 125 height 22
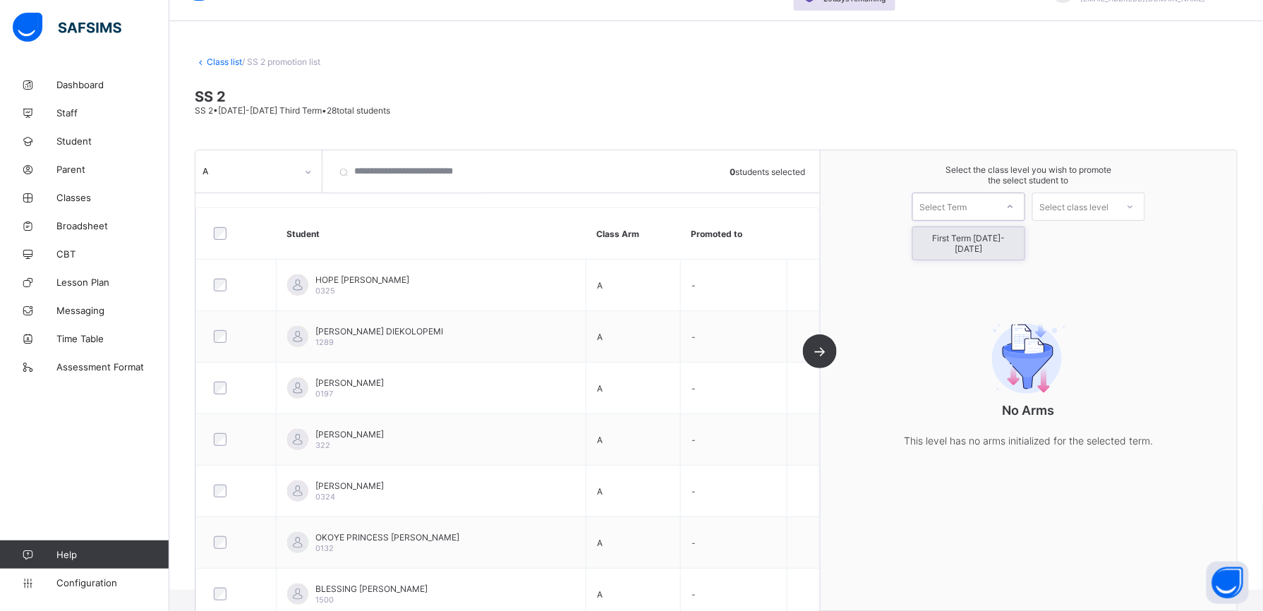
click at [957, 210] on icon at bounding box center [1010, 207] width 8 height 14
click at [957, 243] on div "First Term 2025-2026" at bounding box center [968, 243] width 111 height 32
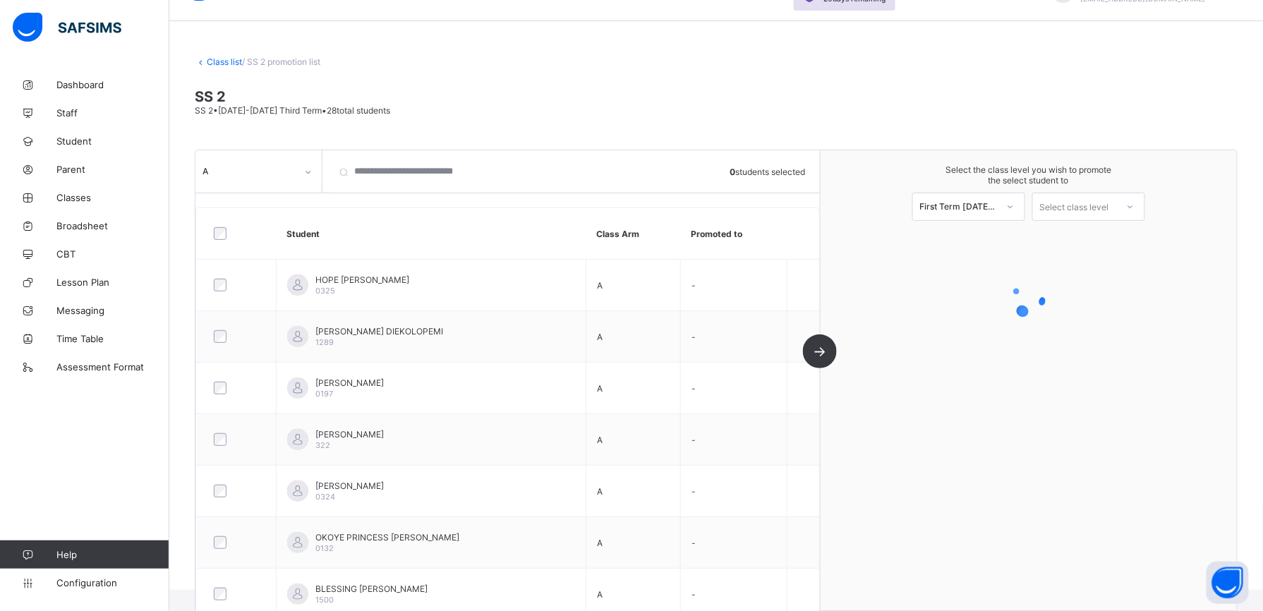
drag, startPoint x: 1170, startPoint y: 198, endPoint x: 1141, endPoint y: 209, distance: 31.0
click at [957, 209] on div "Select the class level you wish to promote the select student to First Term 202…" at bounding box center [1028, 192] width 416 height 85
click at [957, 209] on icon at bounding box center [1130, 207] width 8 height 14
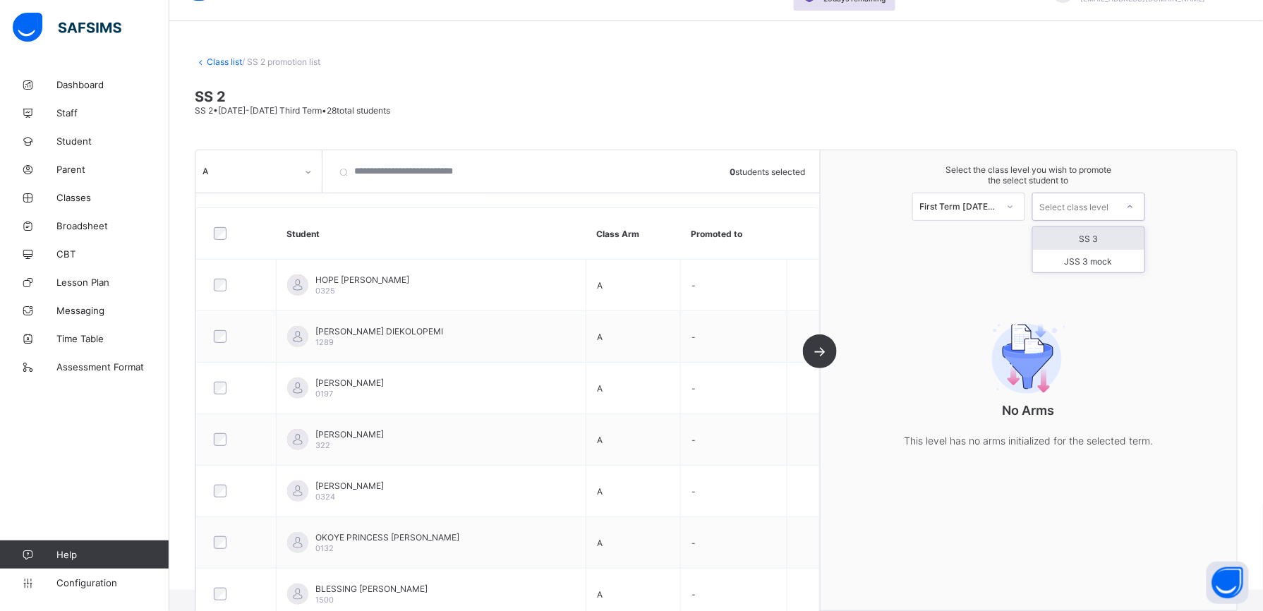
click at [957, 243] on div "SS 3" at bounding box center [1088, 238] width 111 height 23
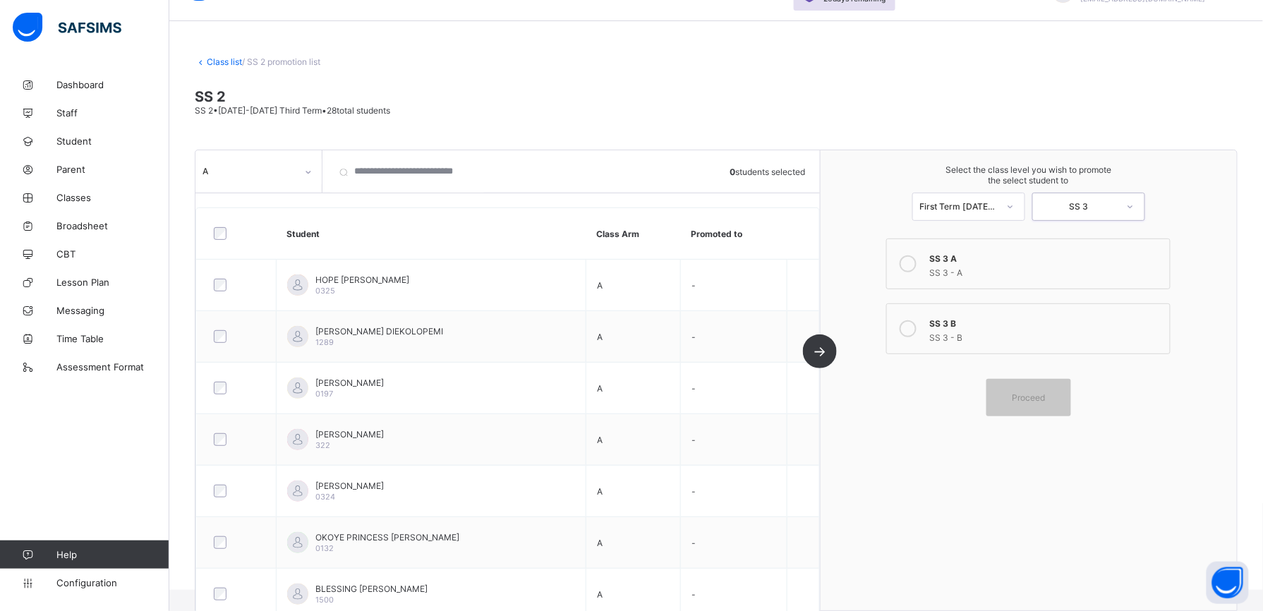
click at [916, 266] on icon at bounding box center [907, 263] width 17 height 17
click at [957, 399] on span "Proceed" at bounding box center [1028, 397] width 33 height 11
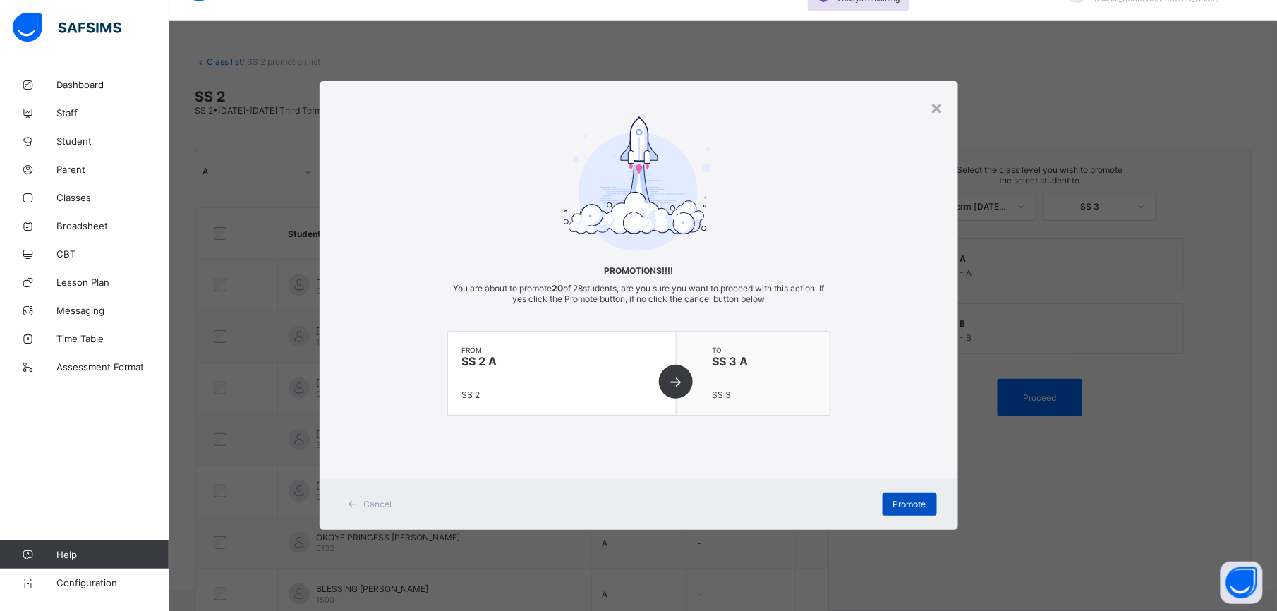
click at [910, 458] on span "Promote" at bounding box center [909, 504] width 33 height 11
click at [910, 458] on div "Promote" at bounding box center [910, 504] width 54 height 23
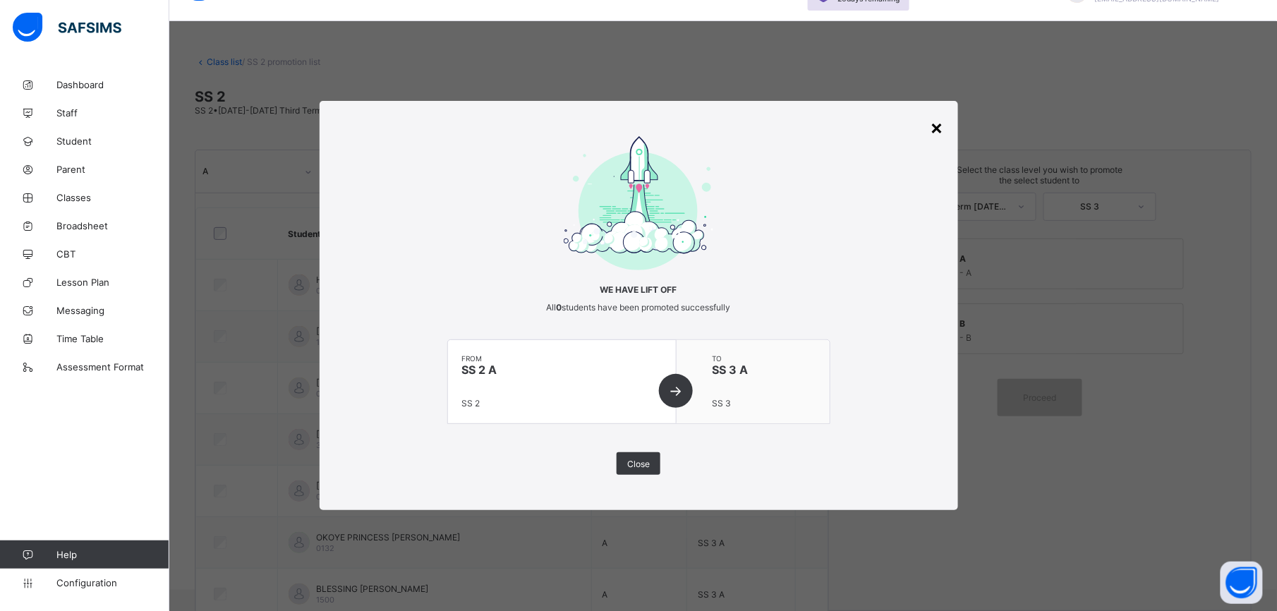
click at [940, 128] on div "×" at bounding box center [937, 127] width 13 height 24
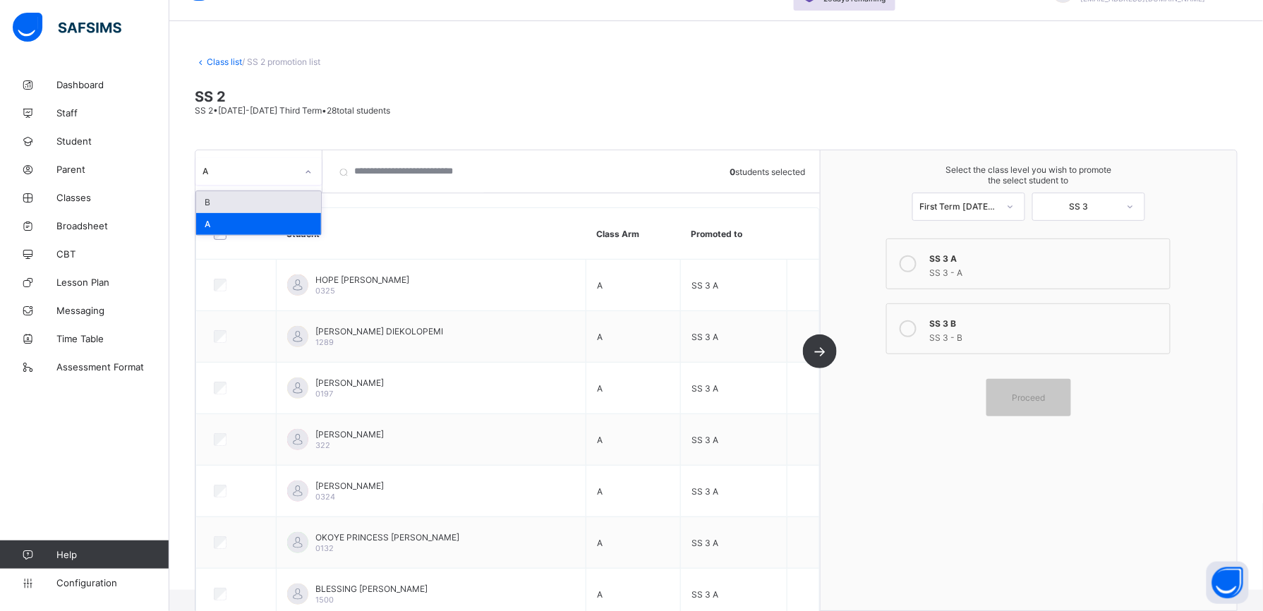
click at [306, 174] on icon at bounding box center [308, 172] width 8 height 14
click at [289, 206] on div "B" at bounding box center [258, 202] width 125 height 22
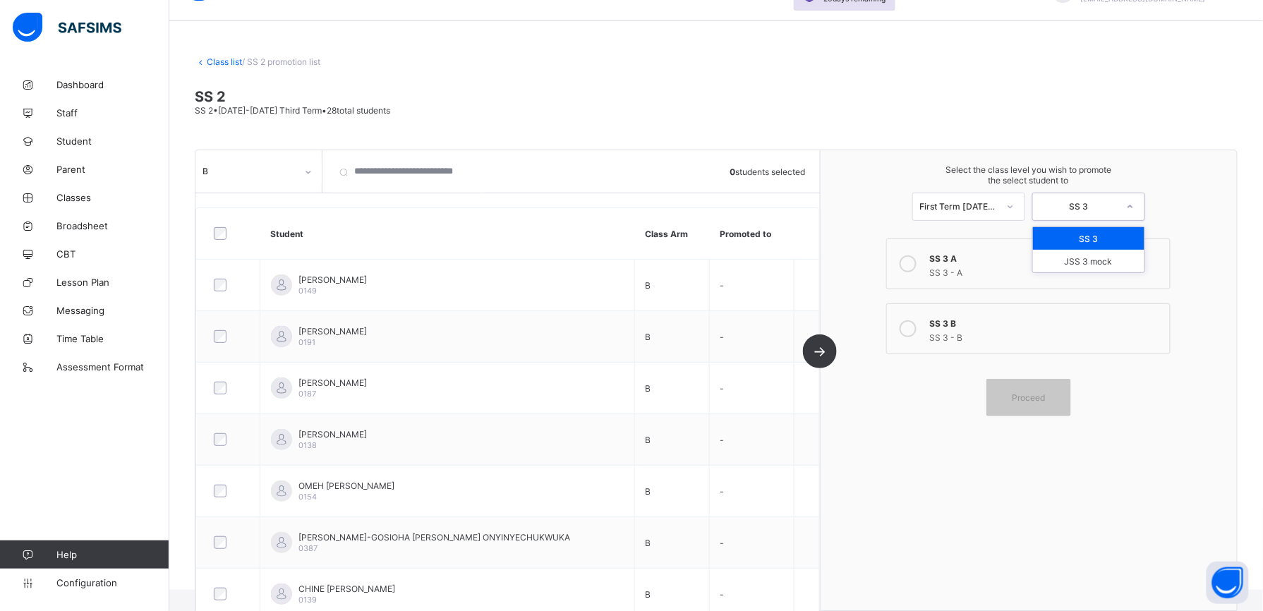
click at [957, 206] on icon at bounding box center [1130, 207] width 8 height 14
click at [957, 238] on div "SS 3" at bounding box center [1088, 238] width 111 height 23
click at [916, 331] on icon at bounding box center [907, 328] width 17 height 17
click at [957, 401] on span "Proceed" at bounding box center [1028, 397] width 33 height 11
click at [820, 356] on div "B 0 students selected Student Class Arm Promoted to EMODI FELIX NNAMDI 0149 B -…" at bounding box center [507, 380] width 625 height 460
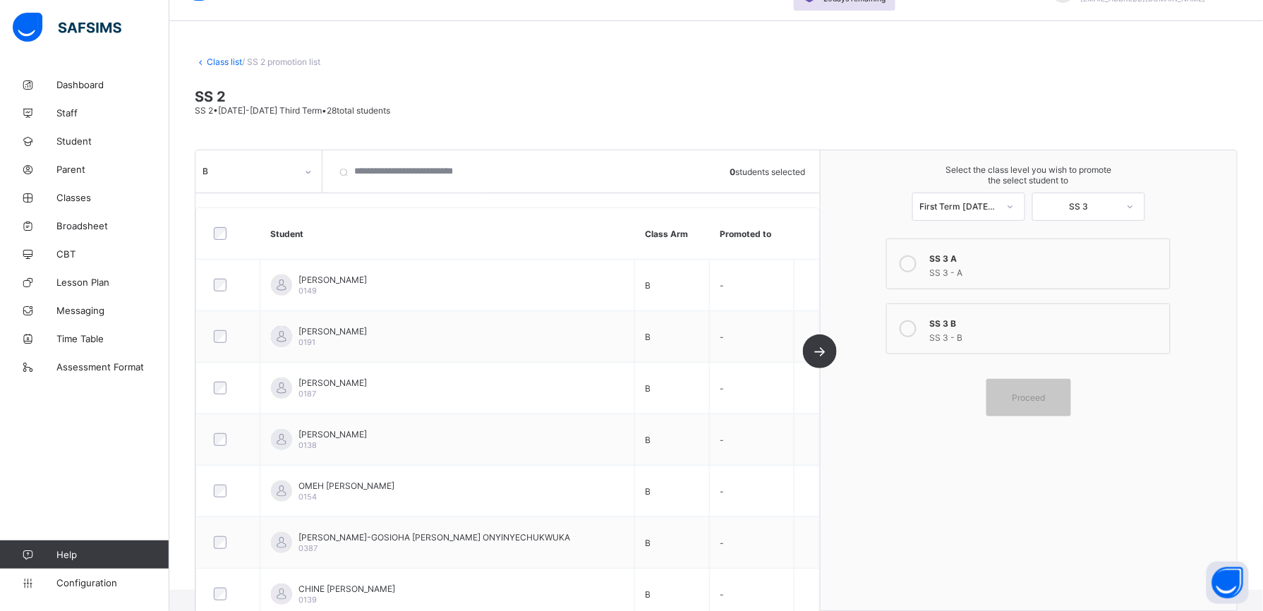
click at [957, 359] on span at bounding box center [1028, 361] width 291 height 7
click at [957, 289] on label "SS 3 A SS 3 - A" at bounding box center [1028, 263] width 284 height 51
click at [916, 327] on icon at bounding box center [907, 328] width 17 height 17
click at [957, 393] on span "Proceed" at bounding box center [1028, 397] width 33 height 11
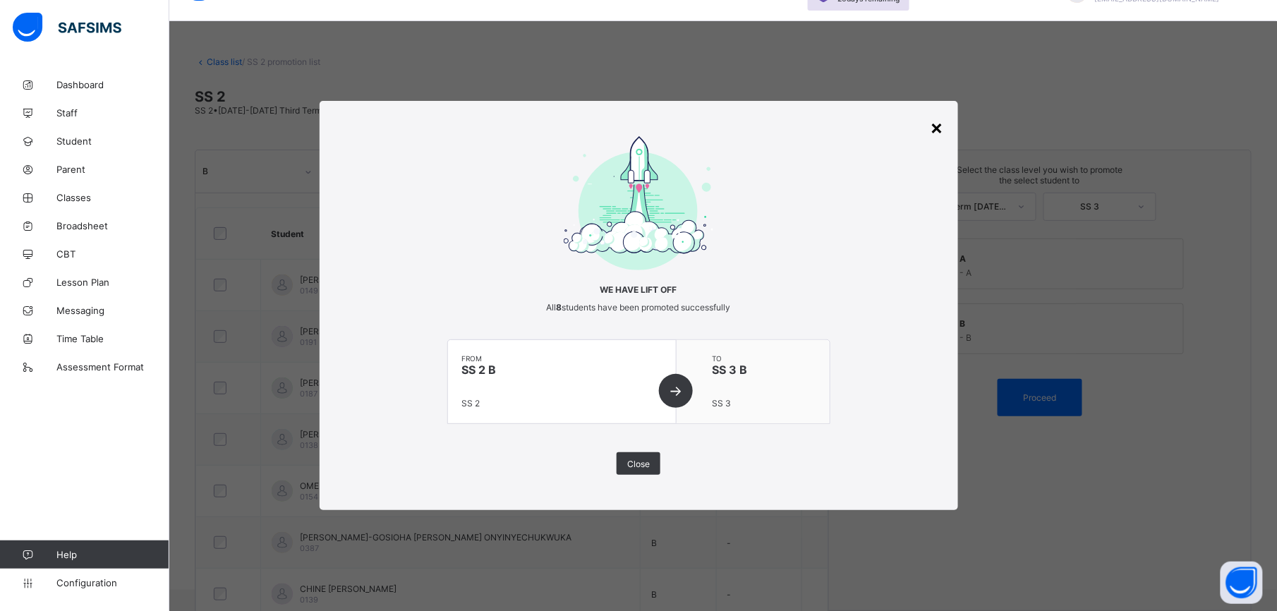
click at [938, 128] on div "×" at bounding box center [937, 127] width 13 height 24
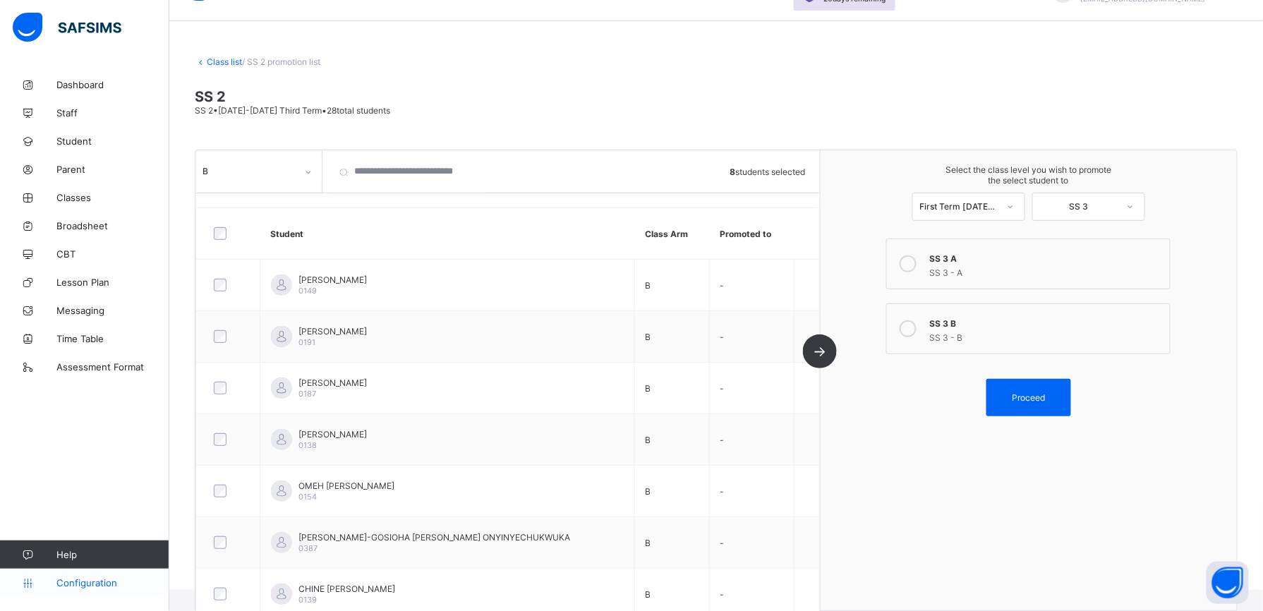
click at [54, 458] on icon at bounding box center [28, 583] width 56 height 11
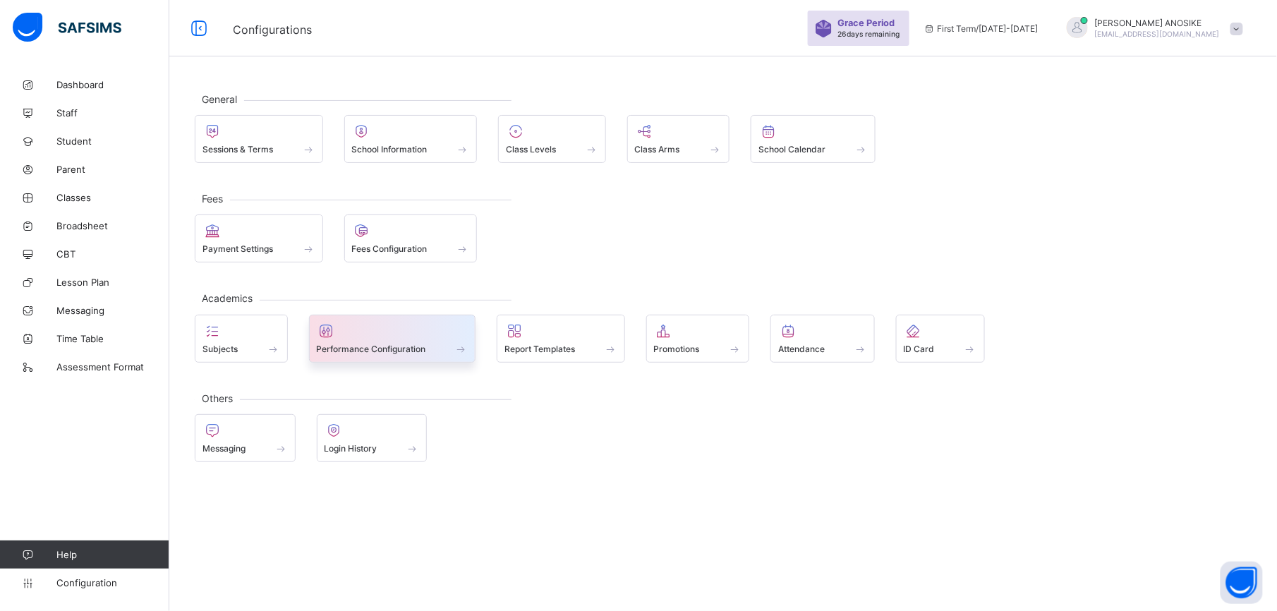
click at [311, 363] on div "Performance Configuration" at bounding box center [392, 339] width 167 height 48
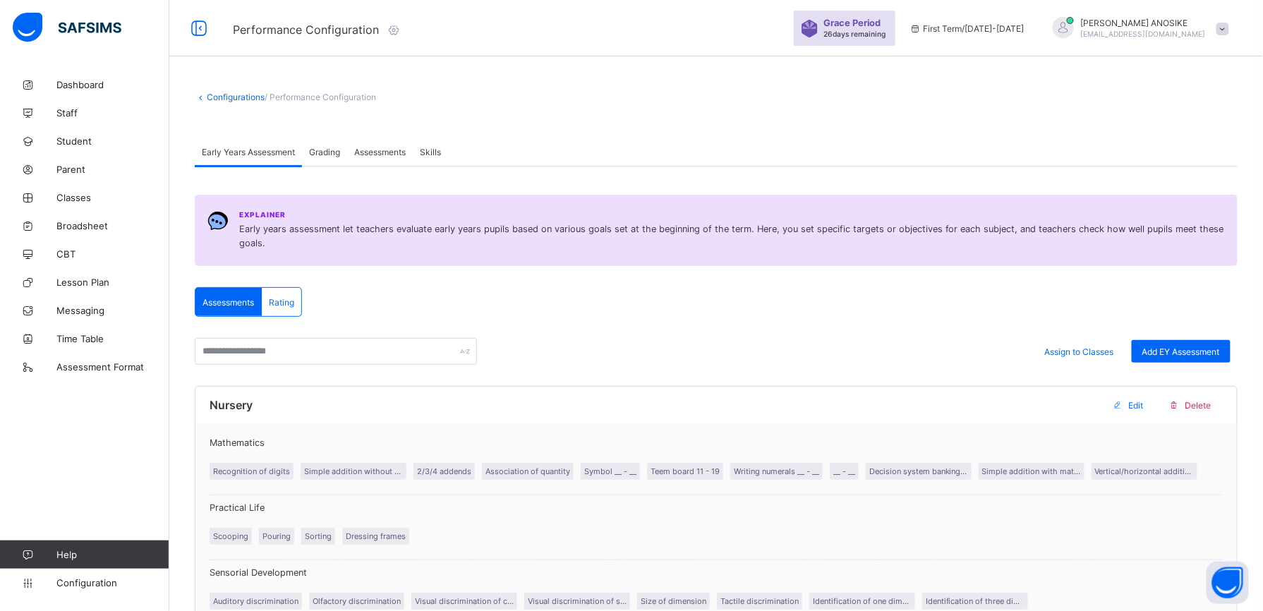
click at [681, 92] on div "Configurations / Performance Configuration" at bounding box center [716, 97] width 1043 height 11
click at [78, 458] on span "Configuration" at bounding box center [112, 582] width 112 height 11
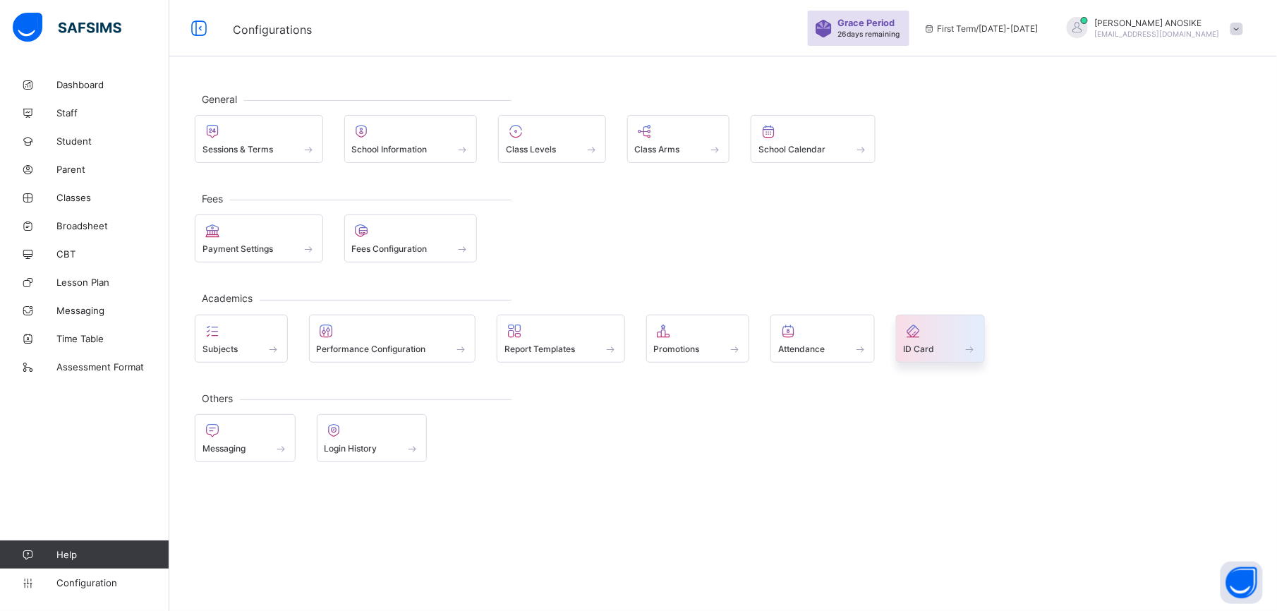
click at [937, 342] on span at bounding box center [940, 341] width 73 height 4
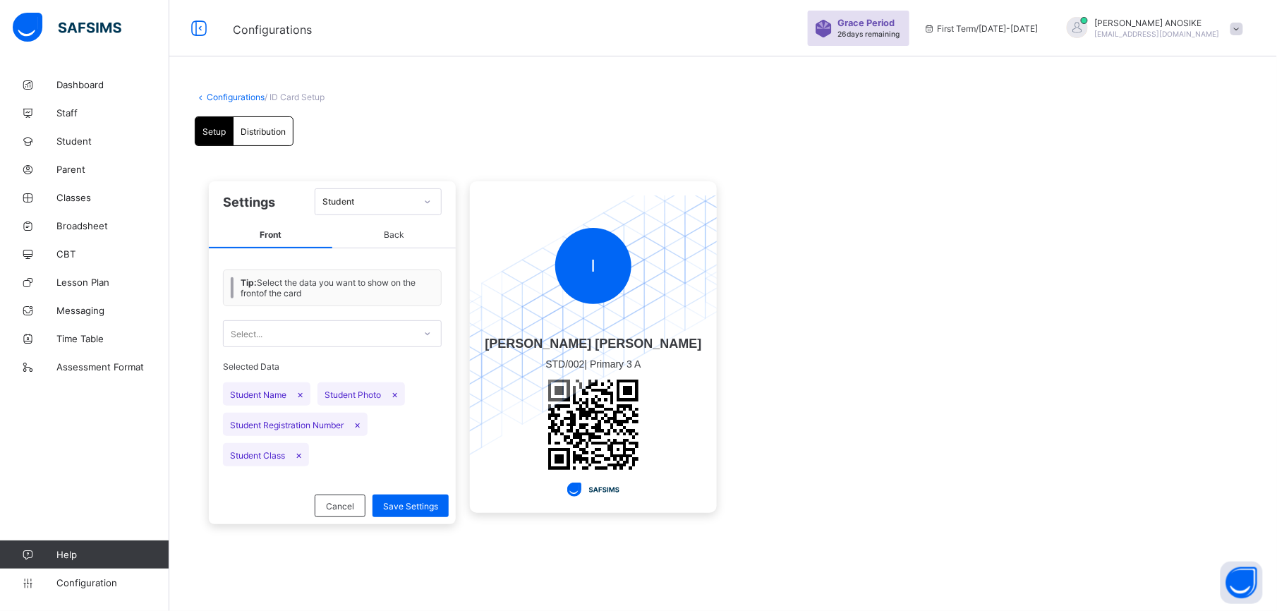
click at [272, 233] on span "Front" at bounding box center [270, 235] width 123 height 26
click at [427, 203] on icon at bounding box center [427, 202] width 8 height 14
click at [429, 336] on icon at bounding box center [427, 334] width 8 height 14
click at [610, 255] on div "I" at bounding box center [593, 266] width 76 height 76
click at [272, 237] on span "Front" at bounding box center [270, 235] width 123 height 26
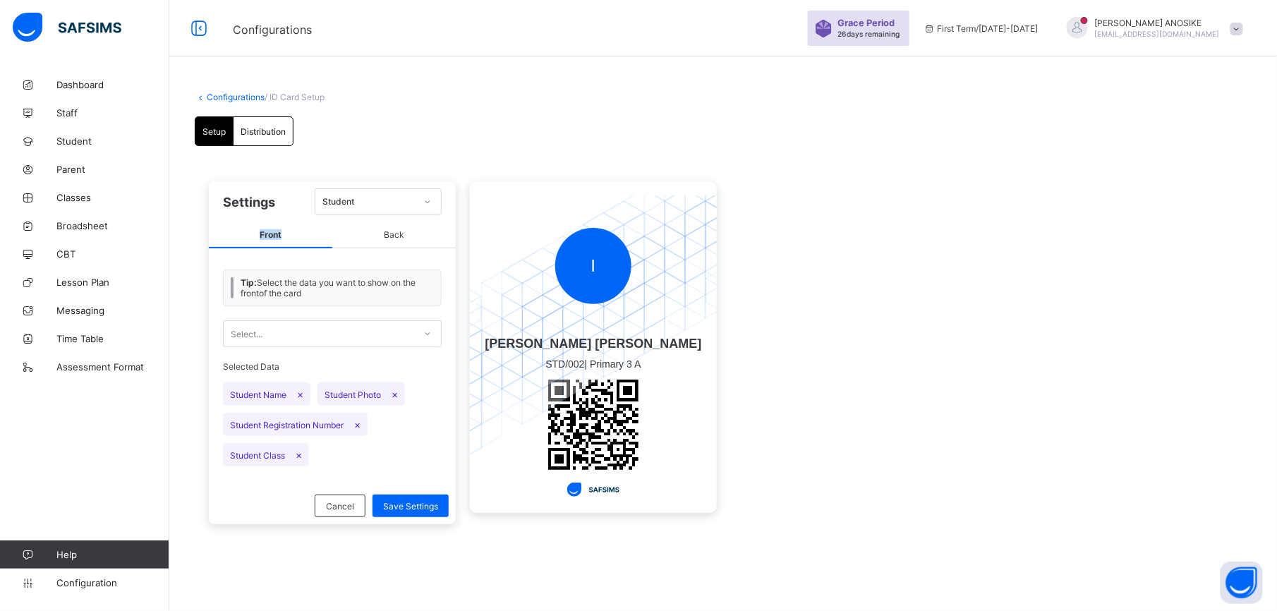
click at [272, 237] on span "Front" at bounding box center [270, 235] width 123 height 26
drag, startPoint x: 272, startPoint y: 237, endPoint x: 529, endPoint y: 99, distance: 291.7
click at [529, 99] on div "Configurations / ID Card Setup" at bounding box center [723, 97] width 1057 height 11
click at [274, 128] on span "Distribution" at bounding box center [263, 131] width 45 height 11
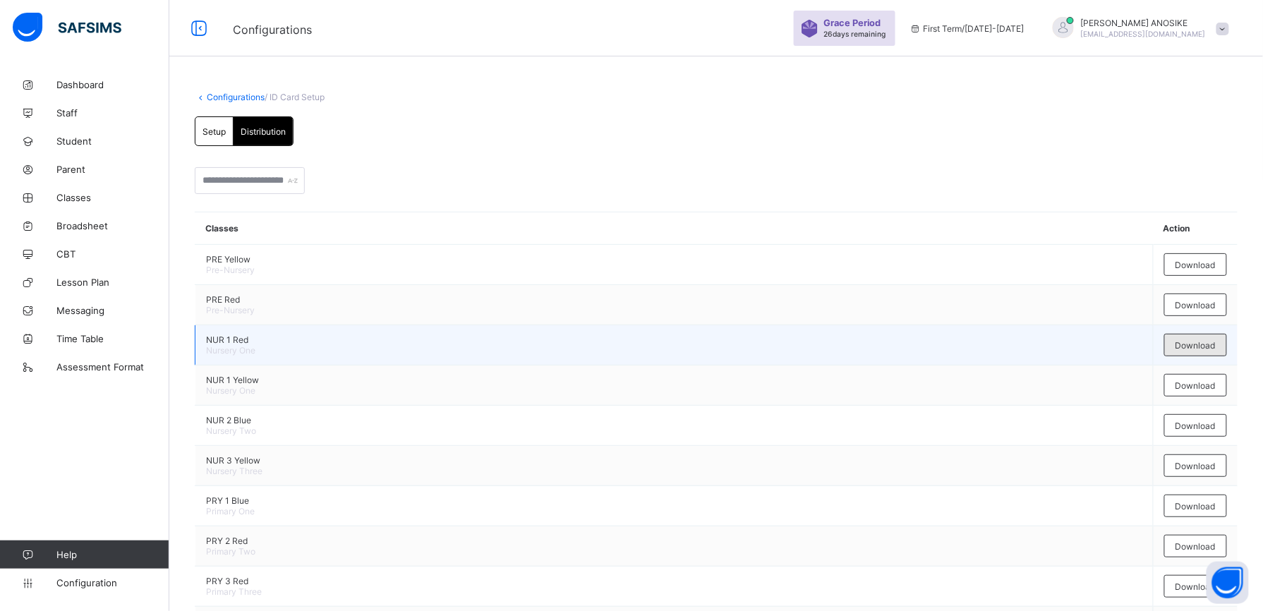
click at [957, 353] on div "Download" at bounding box center [1195, 345] width 63 height 23
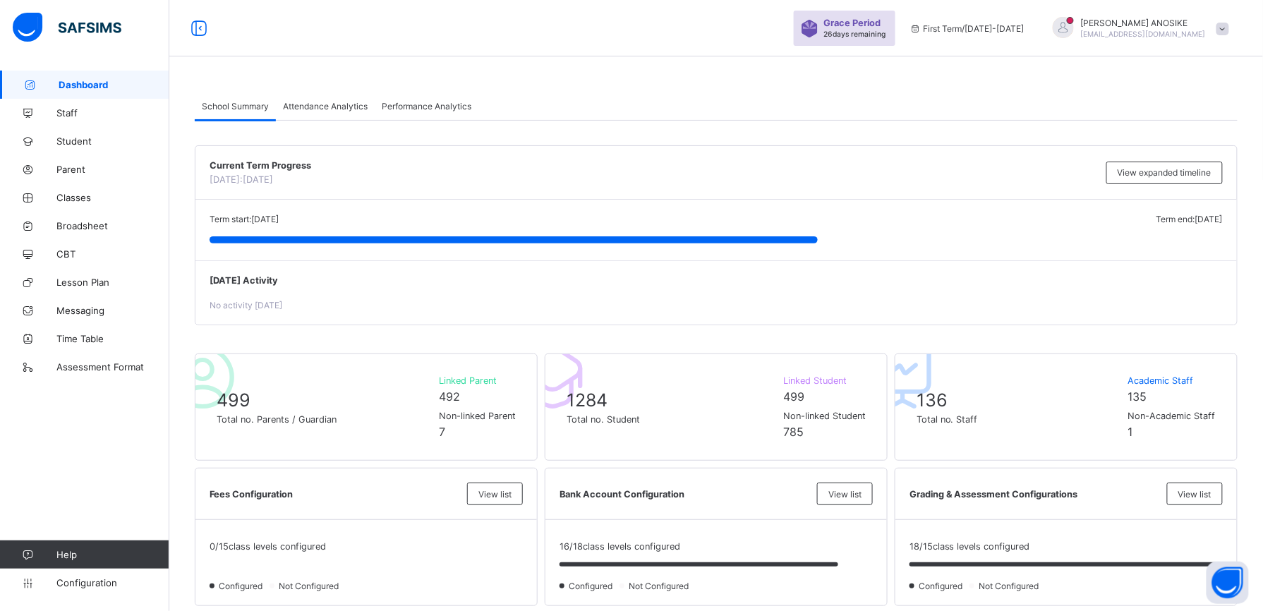
click at [224, 114] on div "School Summary" at bounding box center [235, 106] width 81 height 28
click at [243, 185] on div "Current Term Progress [DATE]: [DATE] View expanded timeline" at bounding box center [715, 173] width 1041 height 54
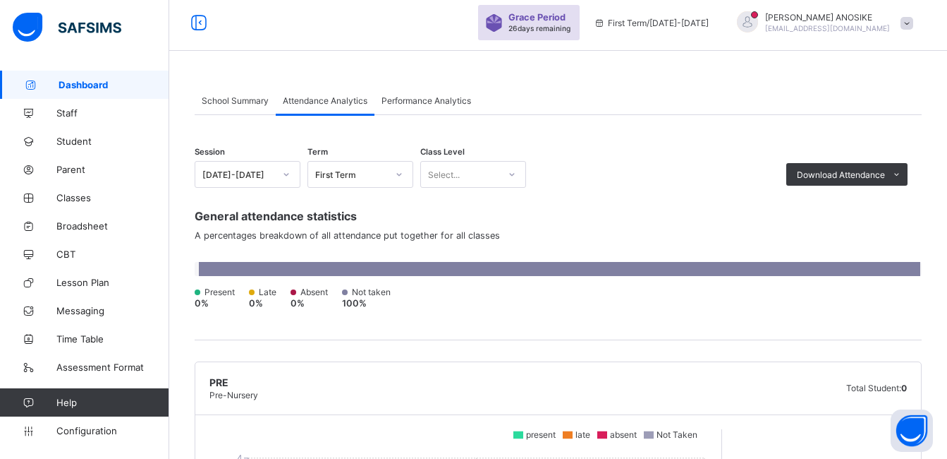
click at [541, 276] on div "Present 0 % Late 0 % Absent 0 % Not taken 100 %" at bounding box center [558, 285] width 727 height 47
click at [720, 193] on div "General attendance statistics A percentages breakdown of all attendance put tog…" at bounding box center [558, 264] width 727 height 152
click at [420, 97] on span "Performance Analytics" at bounding box center [427, 100] width 90 height 11
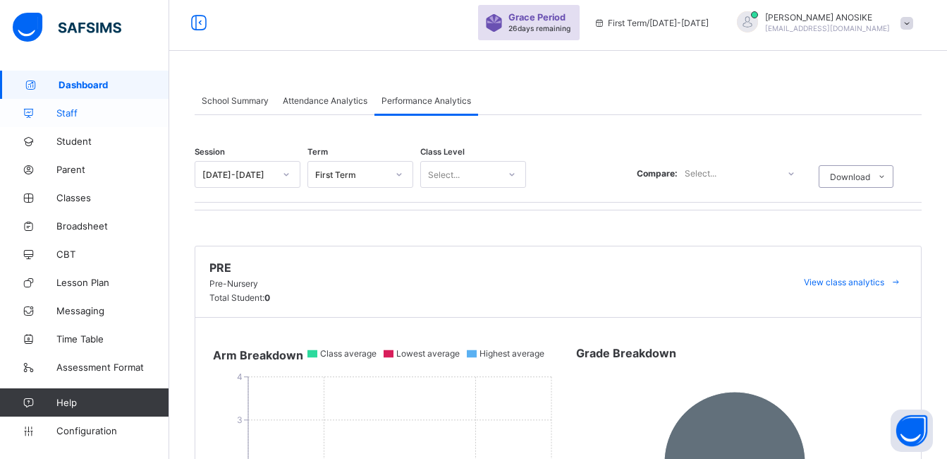
click at [93, 111] on span "Staff" at bounding box center [112, 112] width 113 height 11
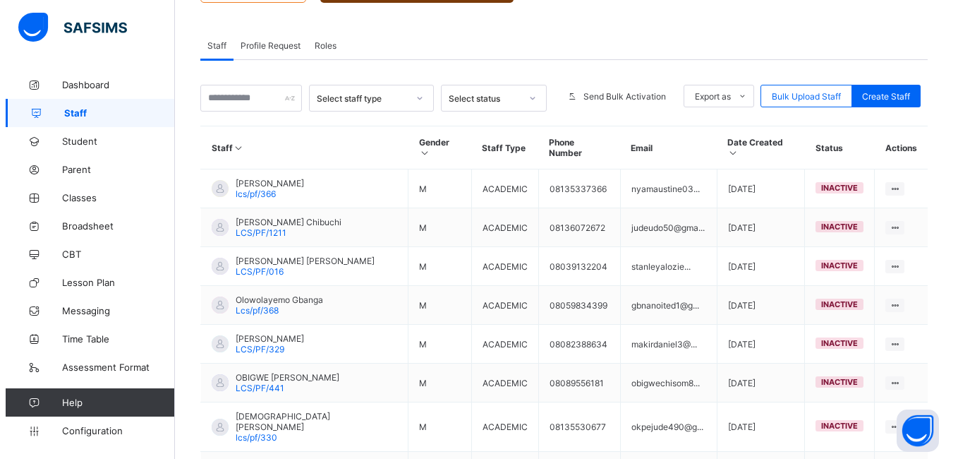
scroll to position [226, 0]
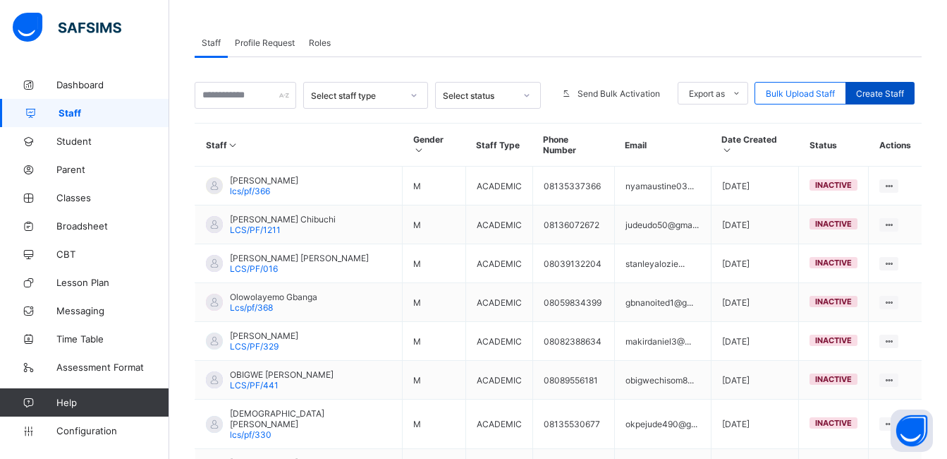
click at [889, 99] on div "Create Staff" at bounding box center [880, 93] width 69 height 23
select select "**"
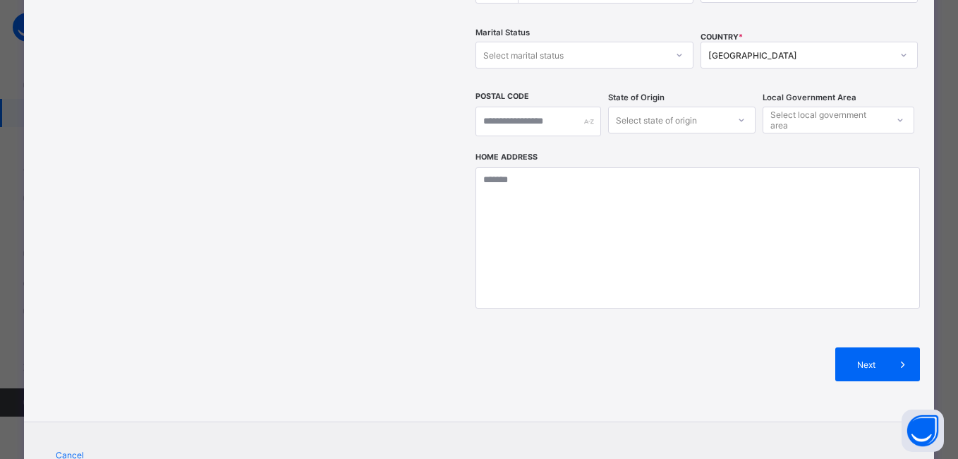
scroll to position [528, 0]
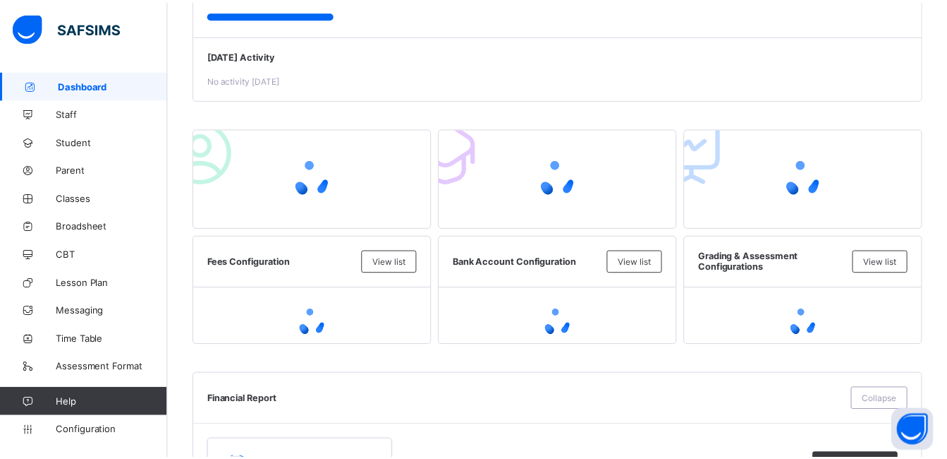
scroll to position [6, 0]
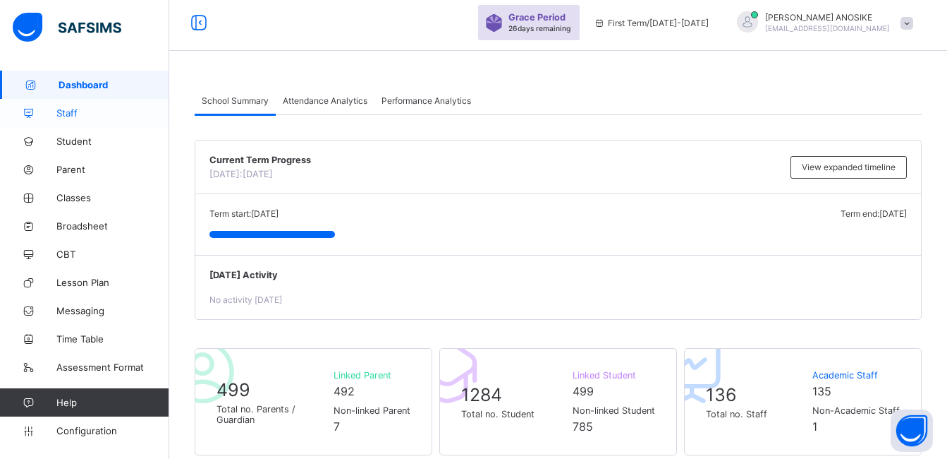
click at [103, 103] on link "Staff" at bounding box center [84, 113] width 169 height 28
select select "**"
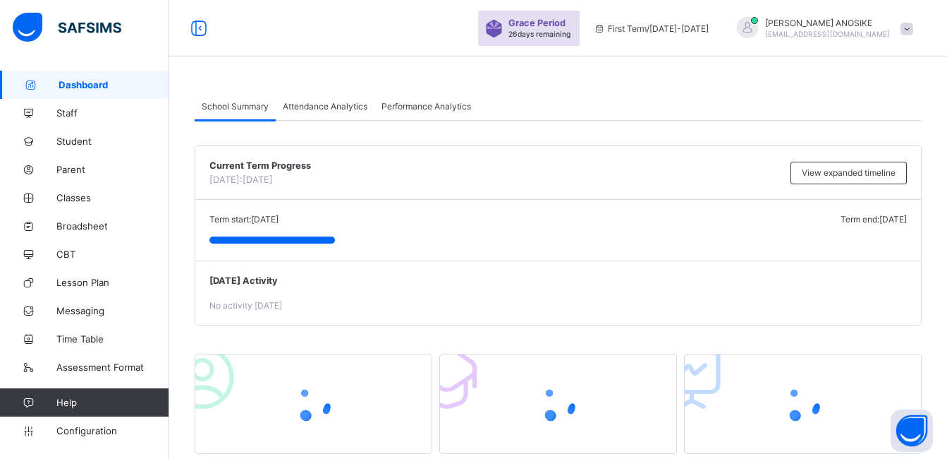
scroll to position [6, 0]
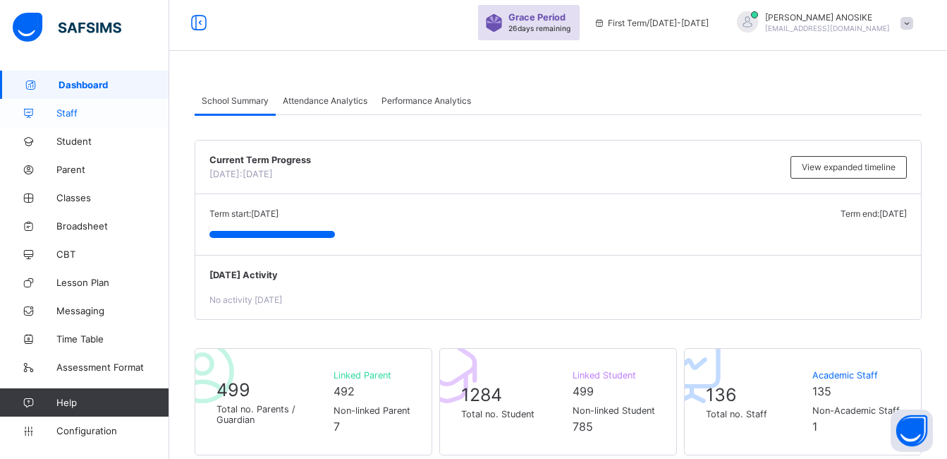
click at [93, 105] on link "Staff" at bounding box center [84, 113] width 169 height 28
select select "**"
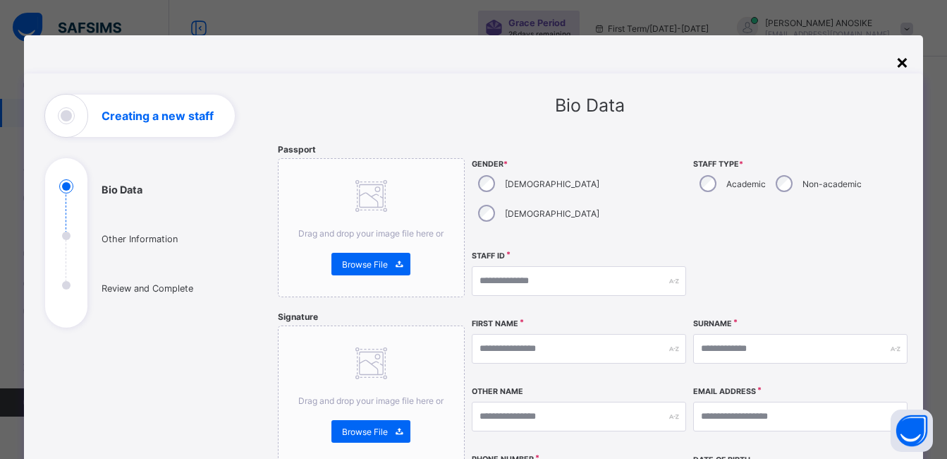
click at [904, 54] on div "×" at bounding box center [902, 61] width 13 height 24
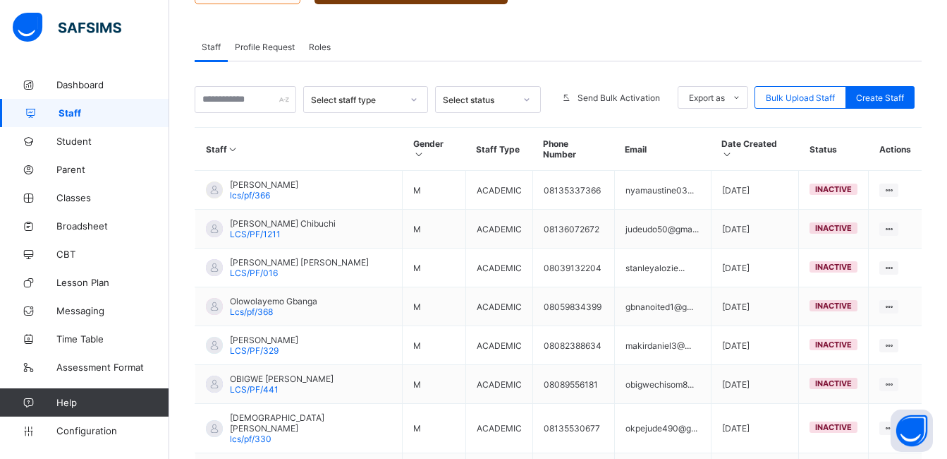
scroll to position [226, 0]
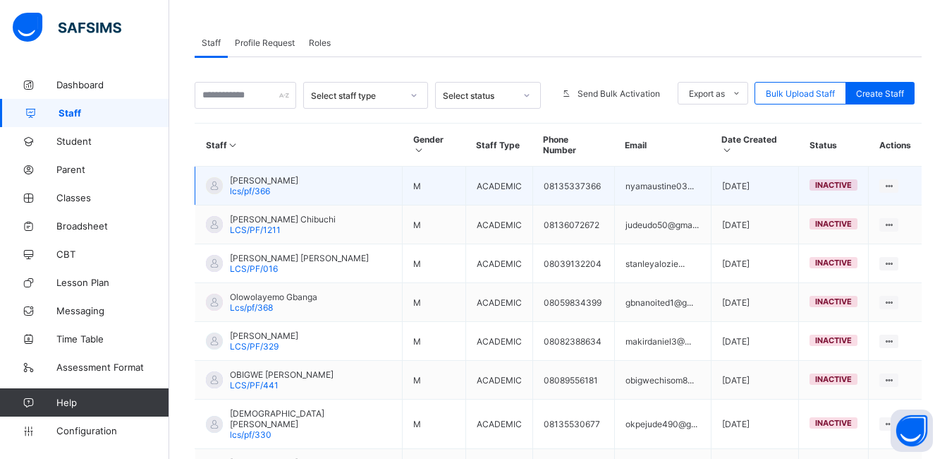
click at [332, 171] on td "AUGUSTINE NYAM lcs/pf/366" at bounding box center [298, 185] width 207 height 39
click at [825, 180] on span "inactive" at bounding box center [834, 185] width 37 height 10
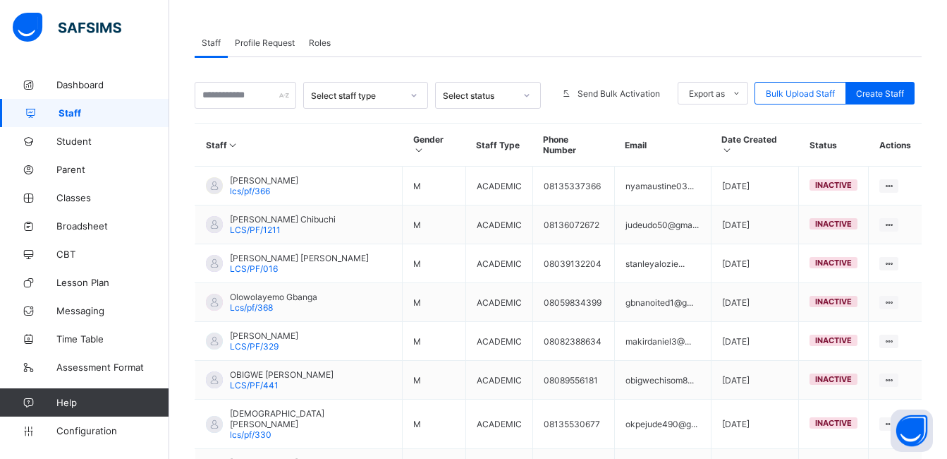
click at [281, 41] on span "Profile Request" at bounding box center [265, 42] width 60 height 11
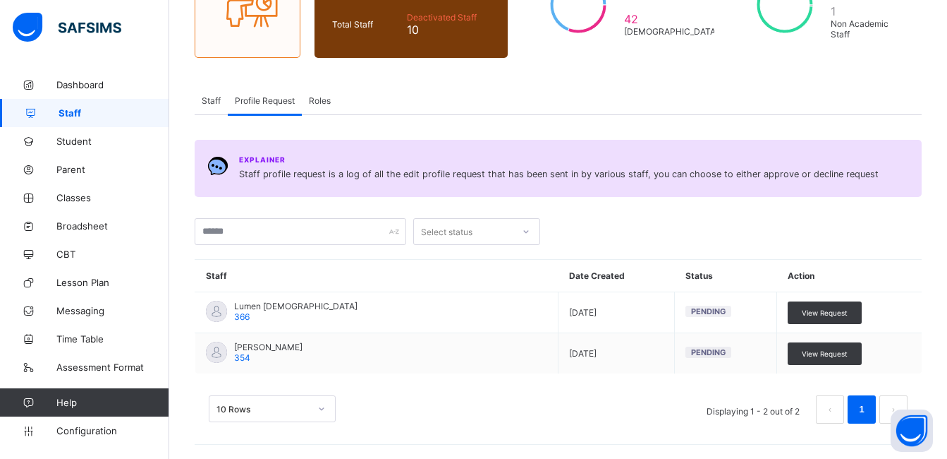
scroll to position [168, 0]
click at [320, 101] on span "Roles" at bounding box center [320, 100] width 22 height 11
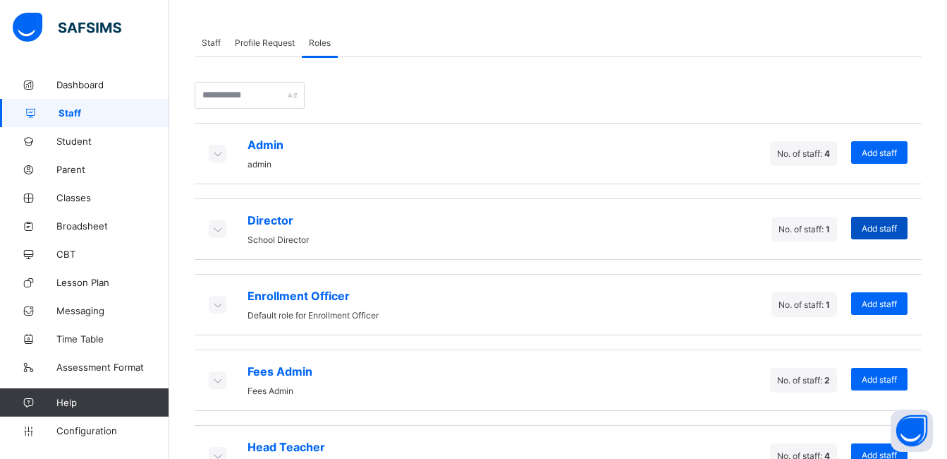
click at [882, 226] on span "Add staff" at bounding box center [879, 228] width 35 height 11
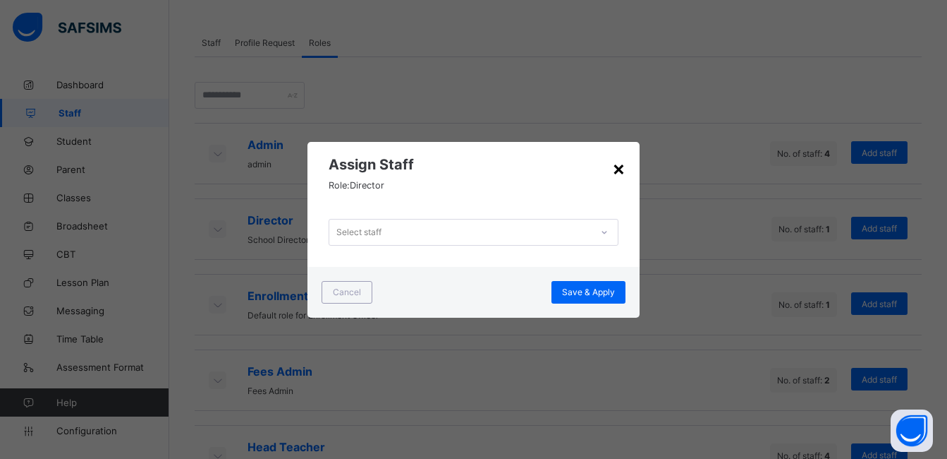
click at [622, 169] on div "×" at bounding box center [618, 168] width 13 height 24
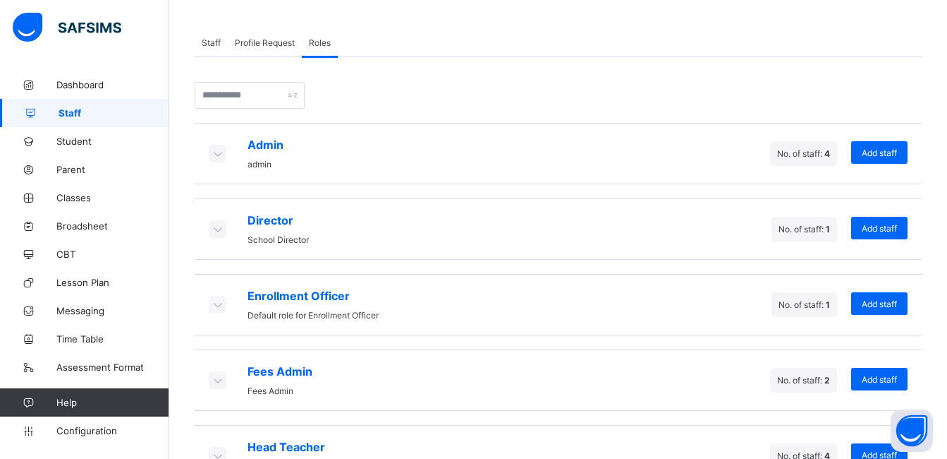
click at [217, 154] on icon at bounding box center [218, 153] width 16 height 14
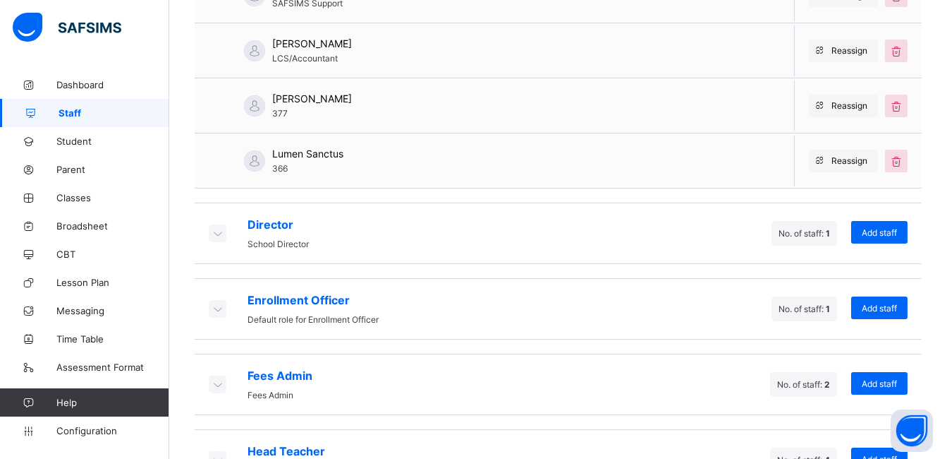
scroll to position [570, 0]
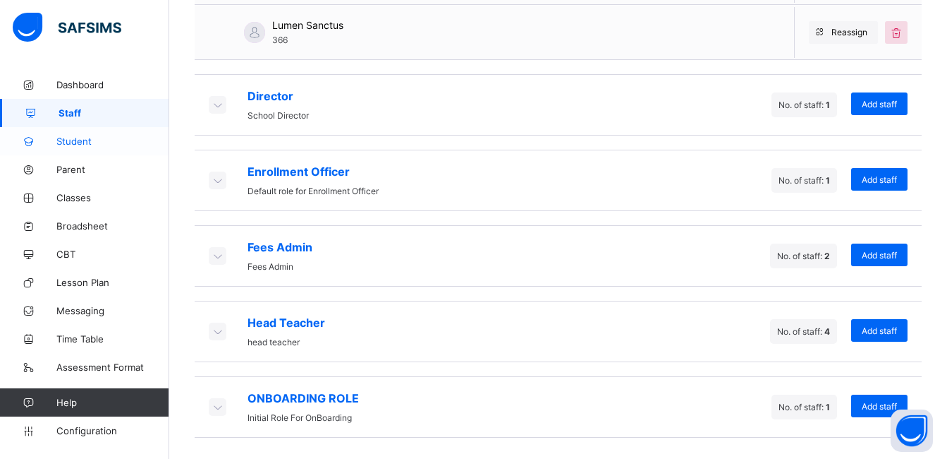
click at [93, 142] on span "Student" at bounding box center [112, 140] width 113 height 11
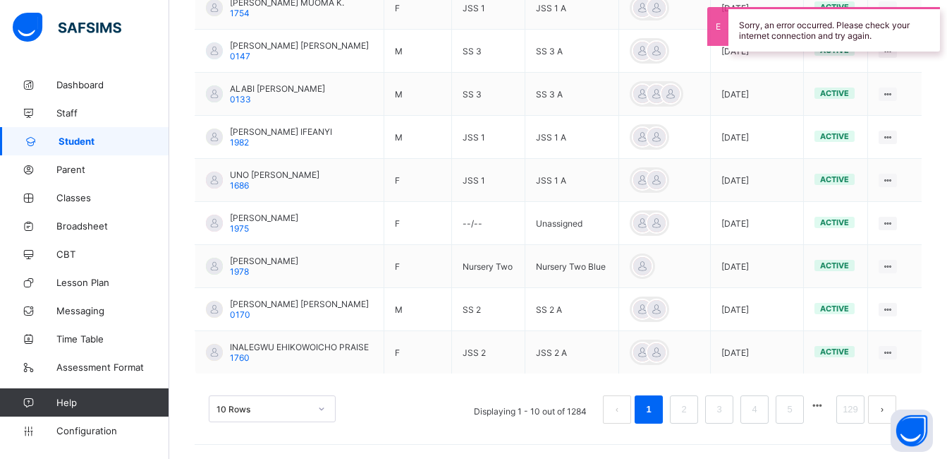
scroll to position [38, 0]
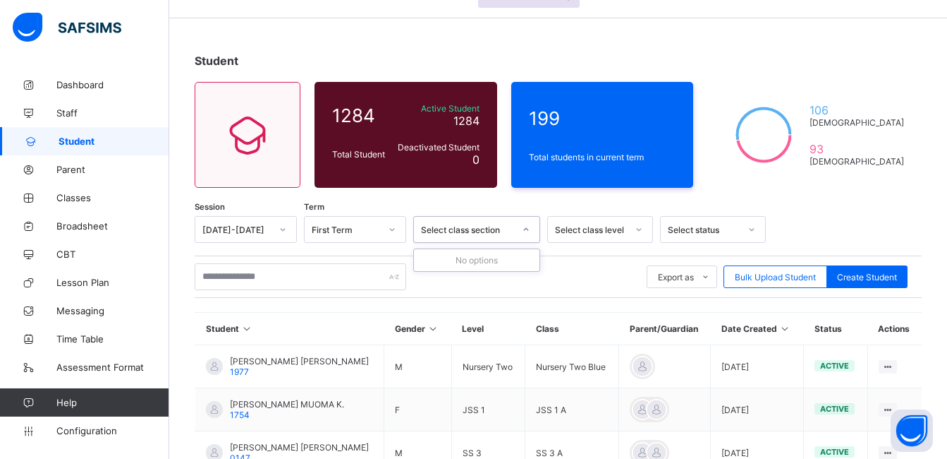
click at [515, 232] on div at bounding box center [526, 229] width 24 height 23
click at [633, 226] on div at bounding box center [639, 229] width 24 height 23
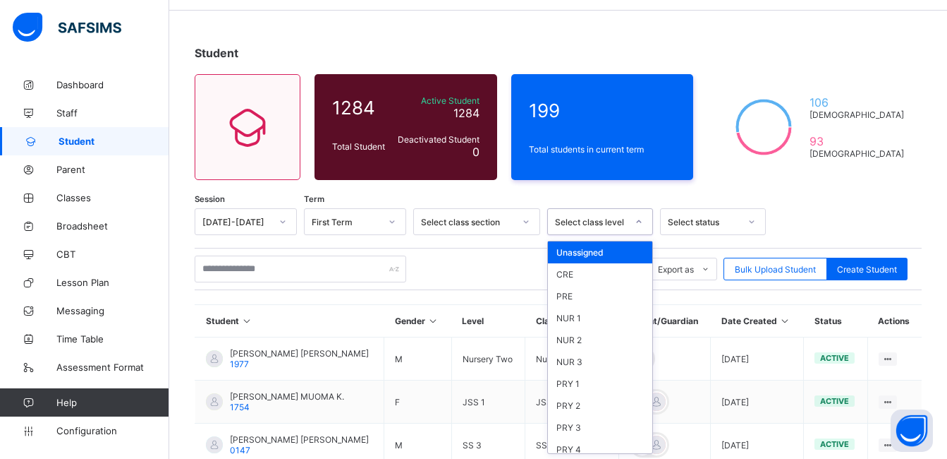
scroll to position [47, 0]
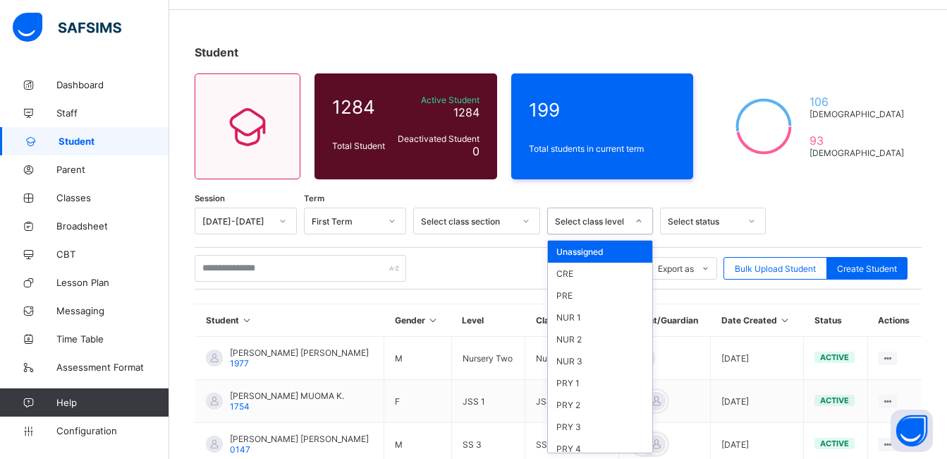
click at [633, 226] on div at bounding box center [639, 221] width 24 height 23
drag, startPoint x: 633, startPoint y: 226, endPoint x: 751, endPoint y: 221, distance: 118.0
click at [751, 221] on div "Session 2025-2026 Term First Term Select class section option Unassigned focuse…" at bounding box center [558, 220] width 727 height 27
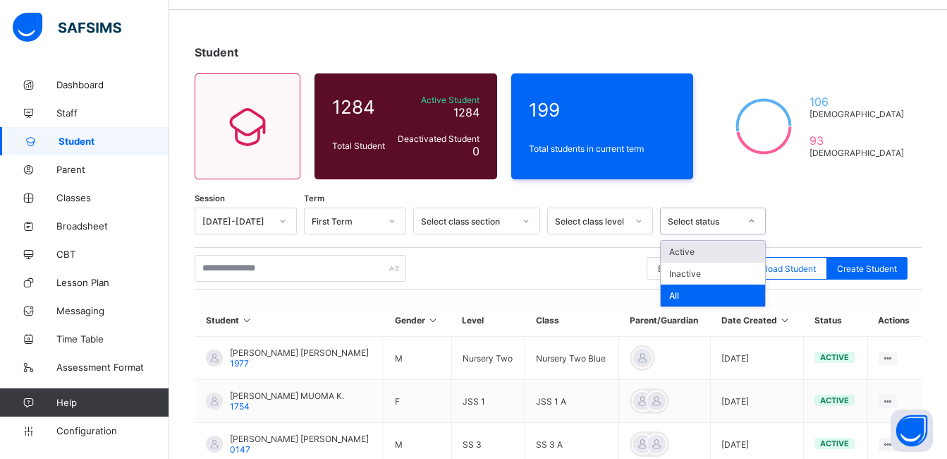
click at [751, 221] on icon at bounding box center [752, 220] width 5 height 3
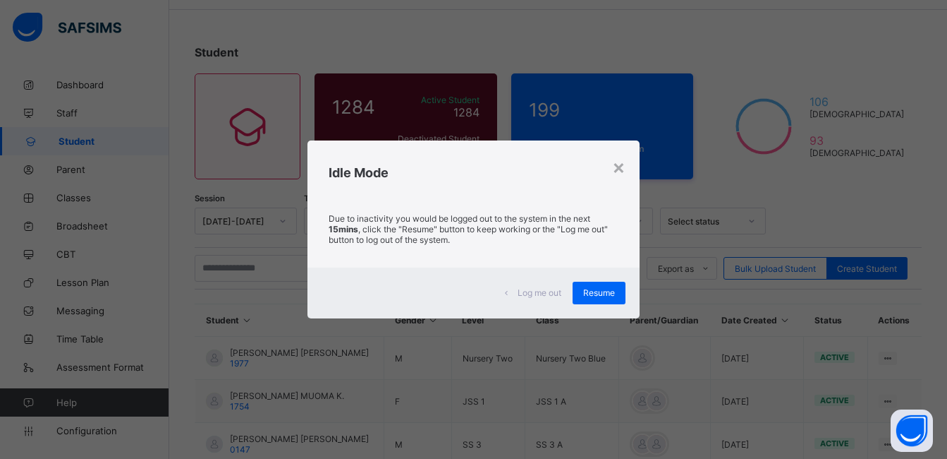
click at [273, 440] on div "× Idle Mode Due to inactivity you would be logged out to the system in the next…" at bounding box center [473, 229] width 947 height 459
click at [620, 169] on div "×" at bounding box center [618, 167] width 13 height 24
click at [618, 174] on div "×" at bounding box center [618, 167] width 13 height 24
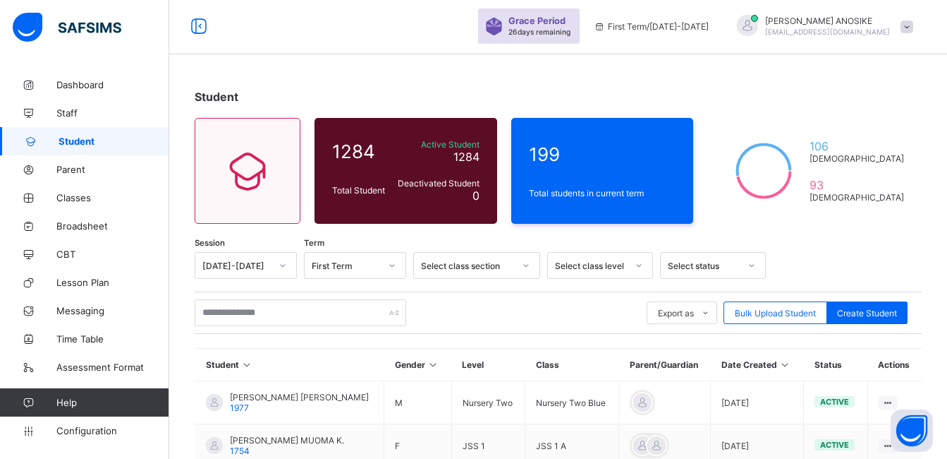
scroll to position [0, 0]
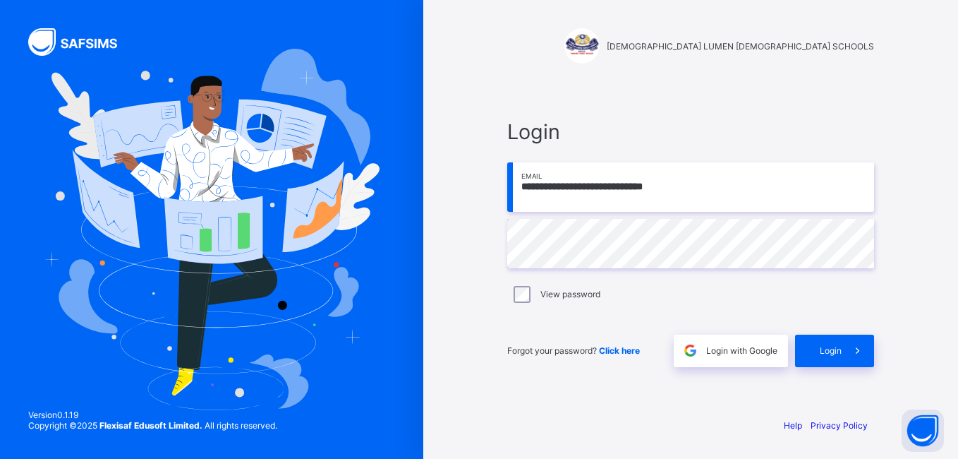
click at [954, 2] on div "**********" at bounding box center [690, 229] width 535 height 459
click at [703, 210] on input "**********" at bounding box center [690, 186] width 367 height 49
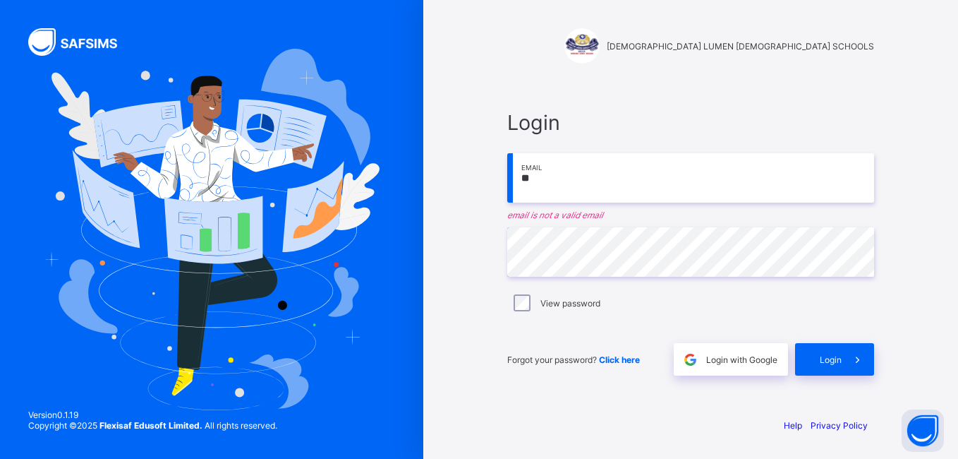
type input "*"
click at [912, 287] on div "SANCTUS LUMEN CHRISTI SCHOOLS Login ** Email email is not a valid email Passwor…" at bounding box center [690, 229] width 535 height 459
click at [648, 177] on input "**" at bounding box center [690, 177] width 367 height 49
click at [690, 182] on input "**" at bounding box center [690, 177] width 367 height 49
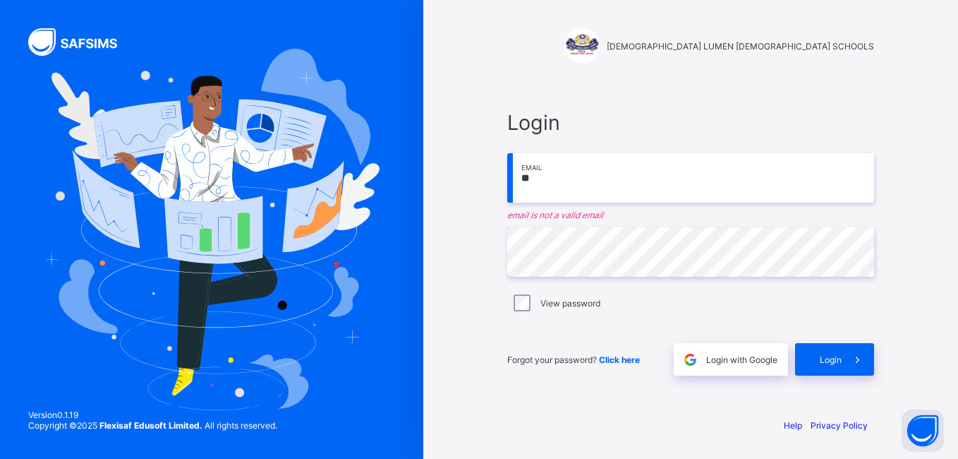
type input "**********"
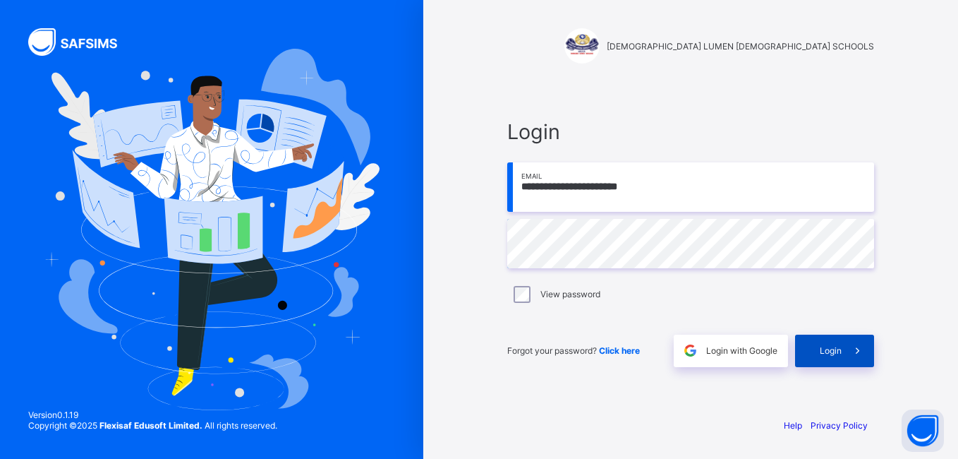
click at [838, 359] on div "Login" at bounding box center [834, 350] width 79 height 32
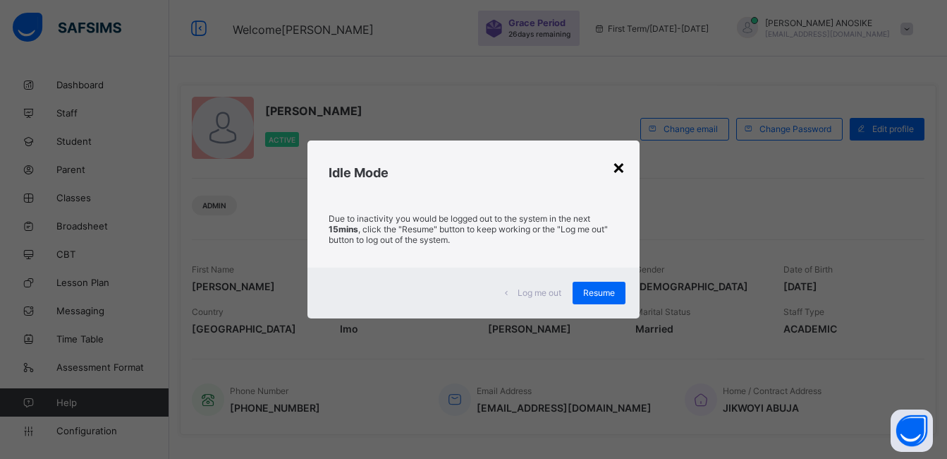
click at [622, 171] on div "×" at bounding box center [618, 167] width 13 height 24
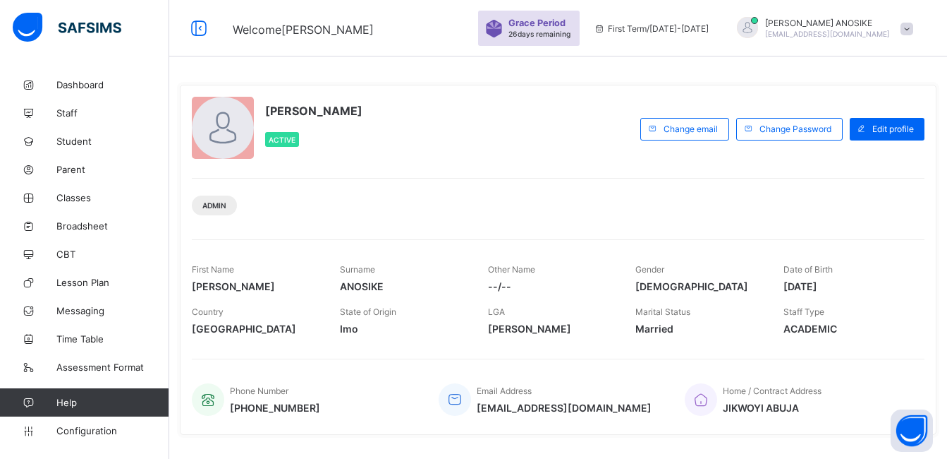
click at [839, 218] on div "Admin" at bounding box center [558, 200] width 733 height 44
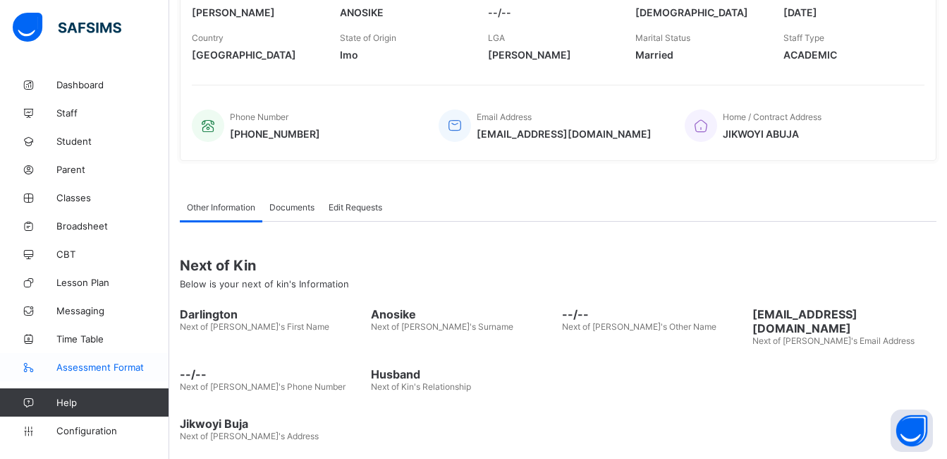
click at [94, 372] on span "Assessment Format" at bounding box center [112, 366] width 113 height 11
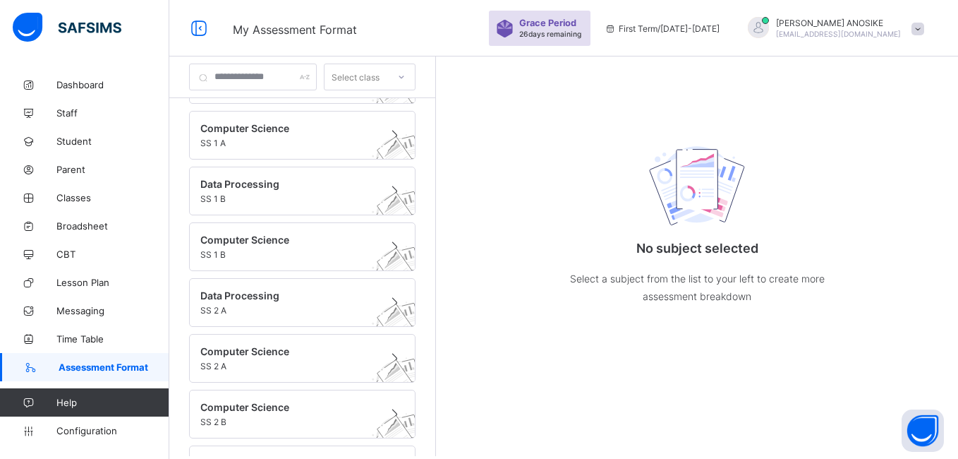
scroll to position [102, 0]
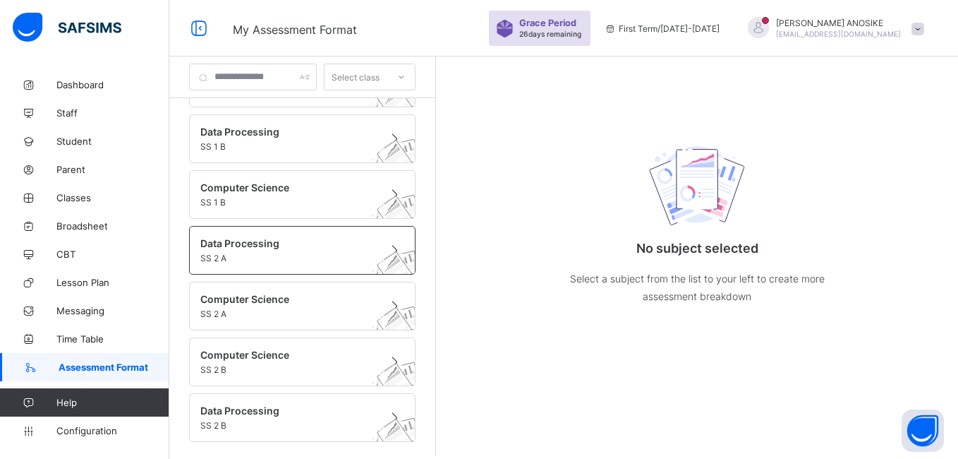
click at [276, 251] on span at bounding box center [288, 251] width 177 height 4
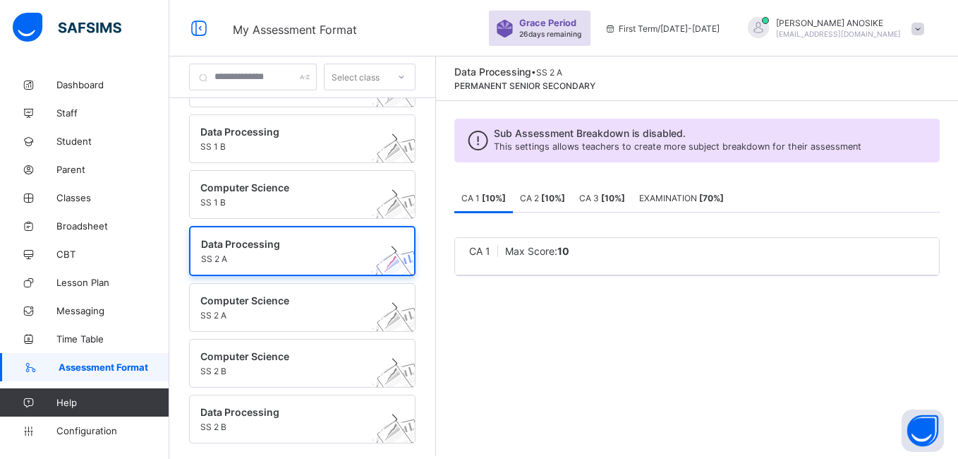
scroll to position [104, 0]
click at [5, 62] on div "Dashboard Staff Student Parent Classes Broadsheet CBT Lesson Plan Messaging Tim…" at bounding box center [84, 257] width 169 height 402
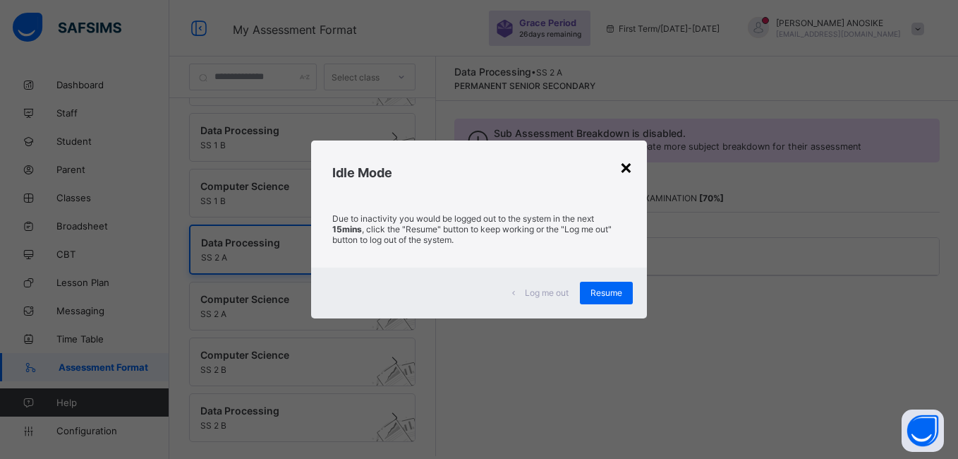
click at [620, 164] on div "×" at bounding box center [625, 167] width 13 height 24
